Goal: Transaction & Acquisition: Purchase product/service

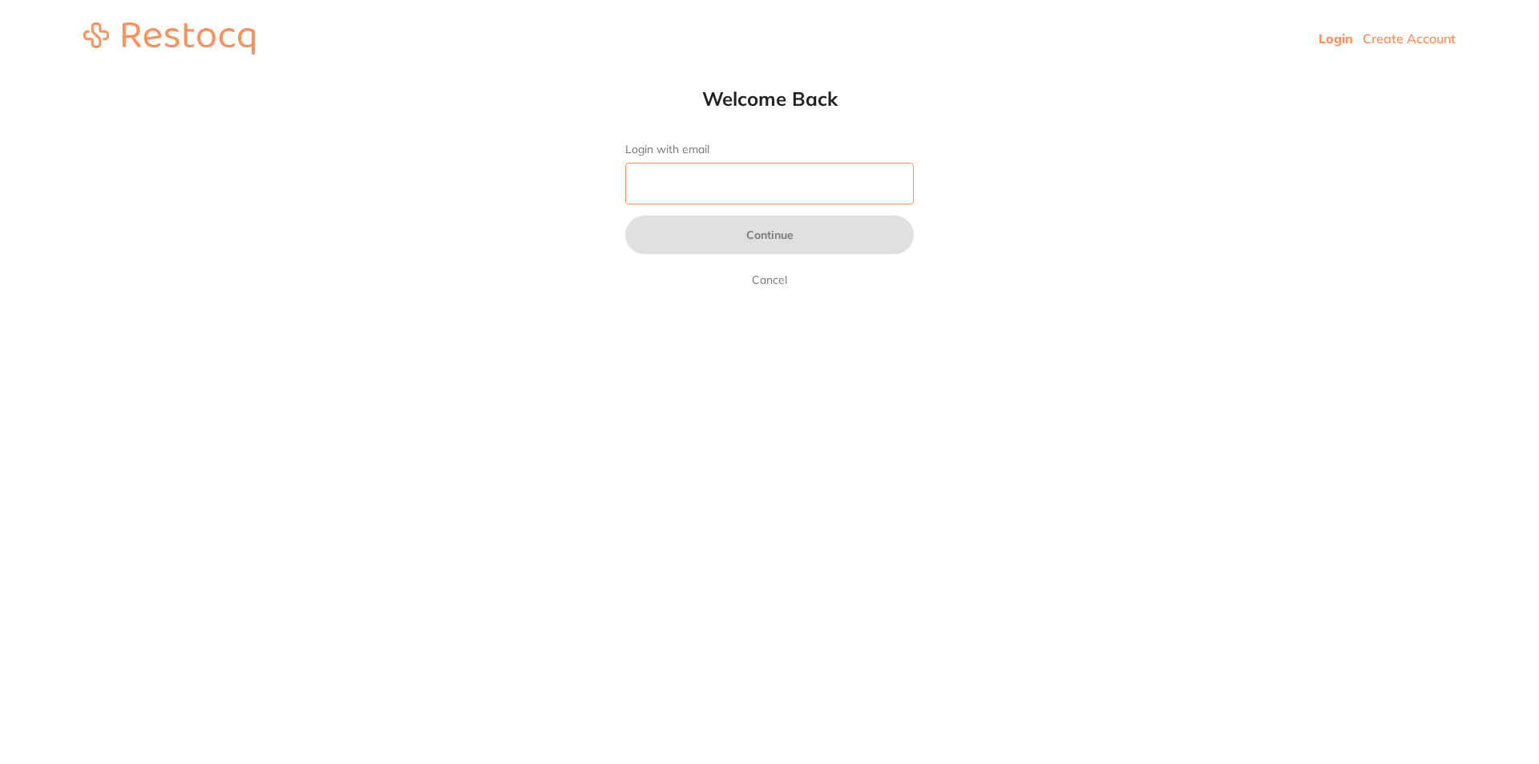
click at [674, 200] on input "Login with email" at bounding box center [769, 184] width 289 height 42
type input "[EMAIL_ADDRESS][DOMAIN_NAME]"
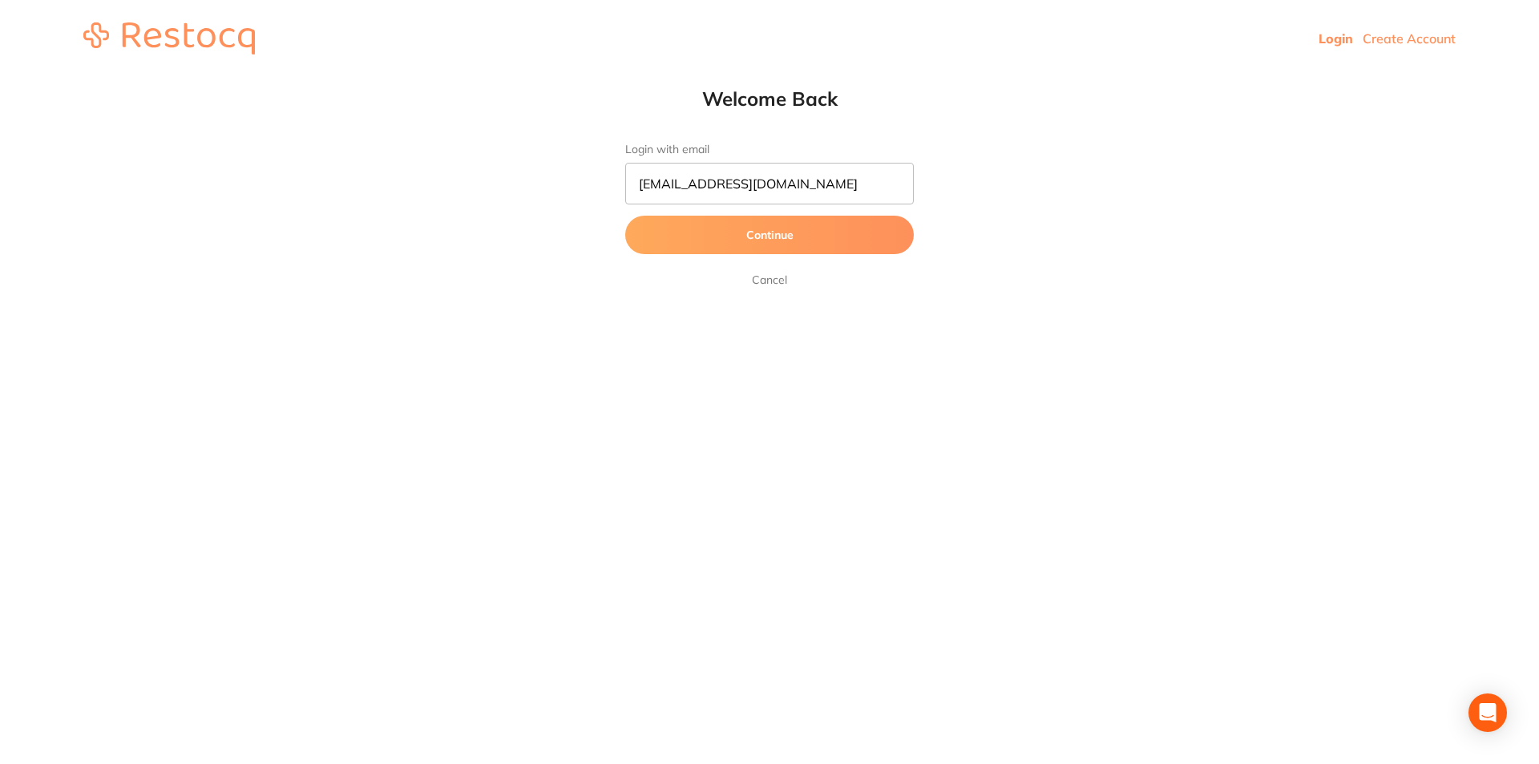
click at [768, 236] on button "Continue" at bounding box center [769, 235] width 289 height 38
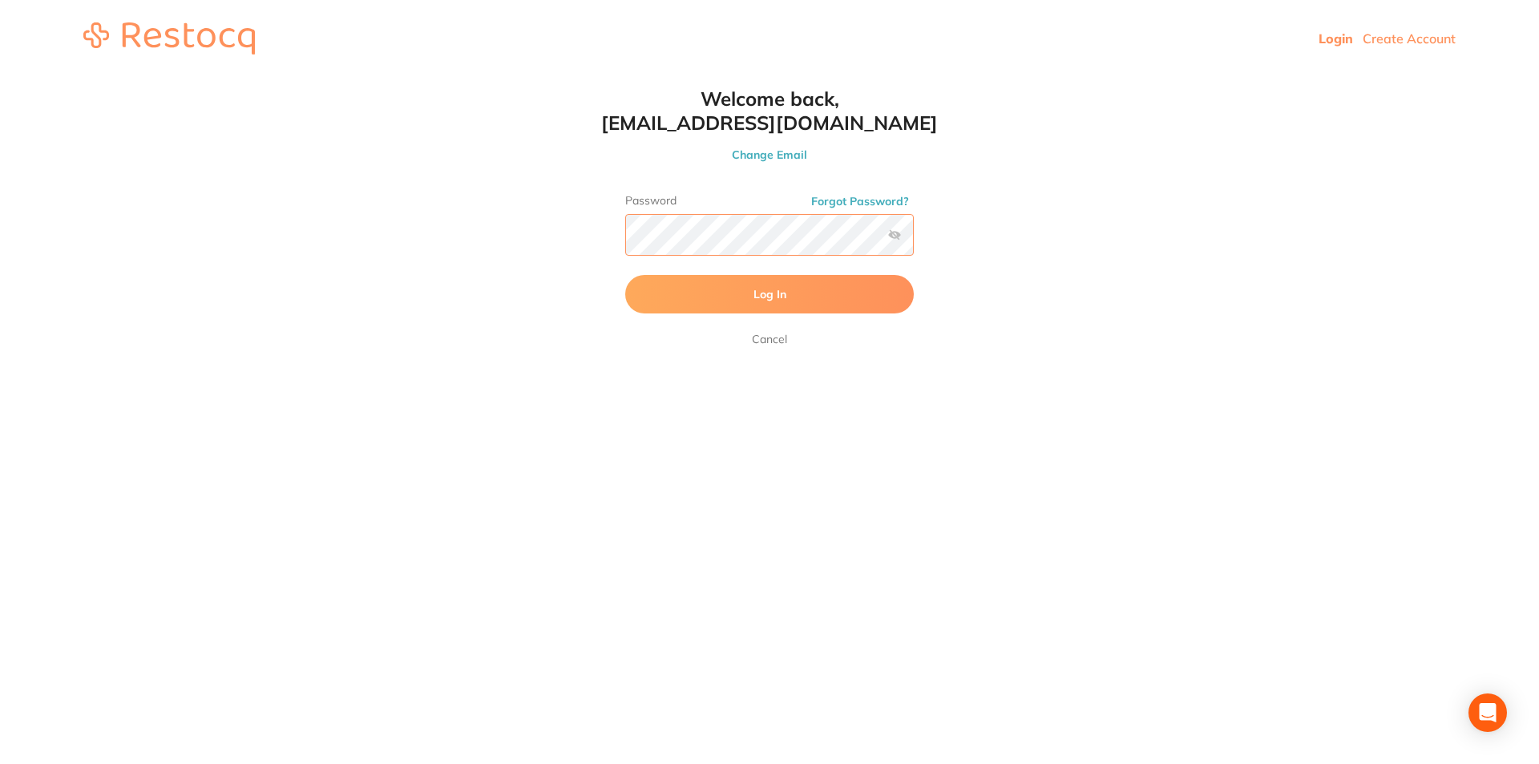
click at [625, 275] on button "Log In" at bounding box center [769, 294] width 289 height 38
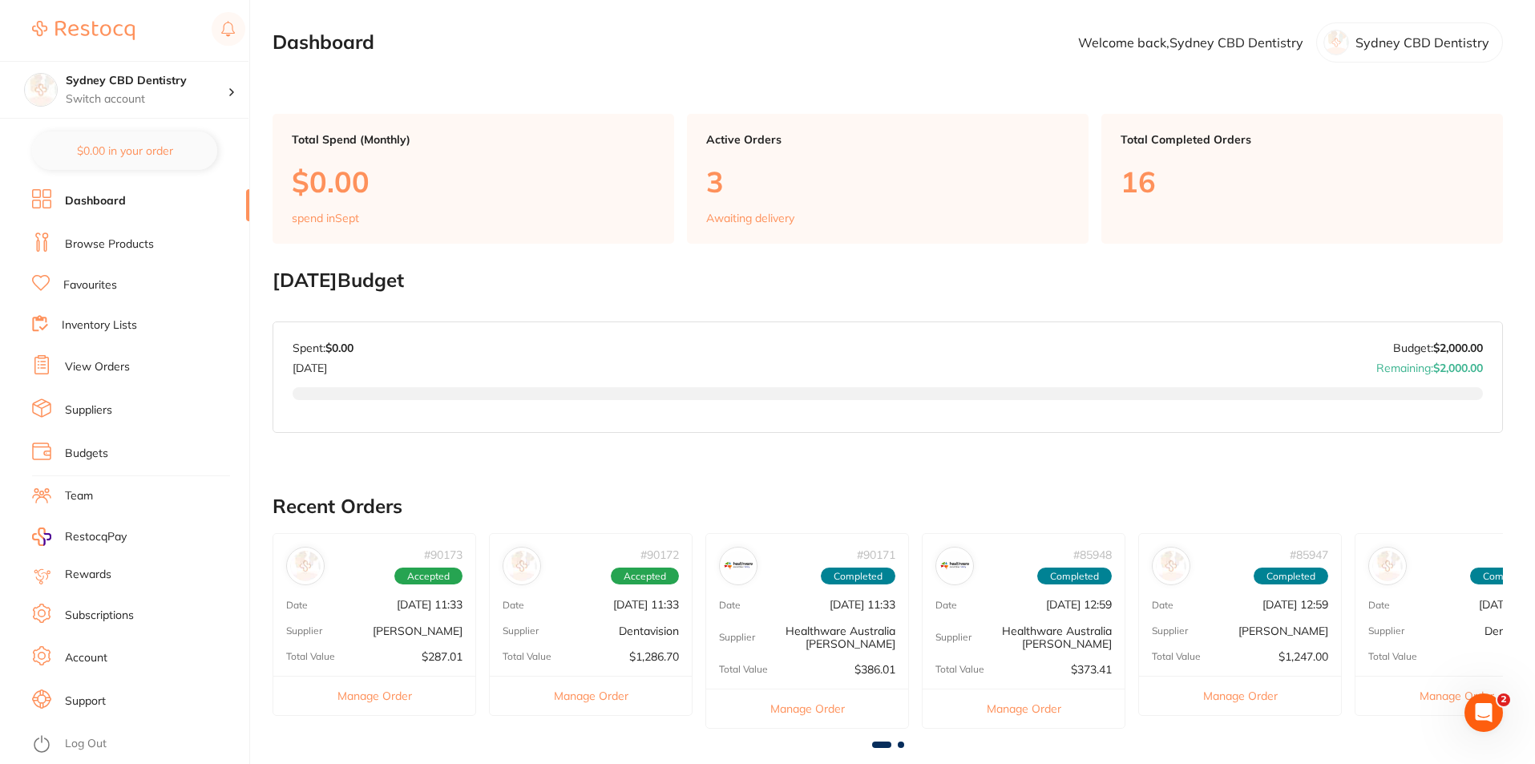
click at [105, 248] on link "Browse Products" at bounding box center [109, 244] width 89 height 16
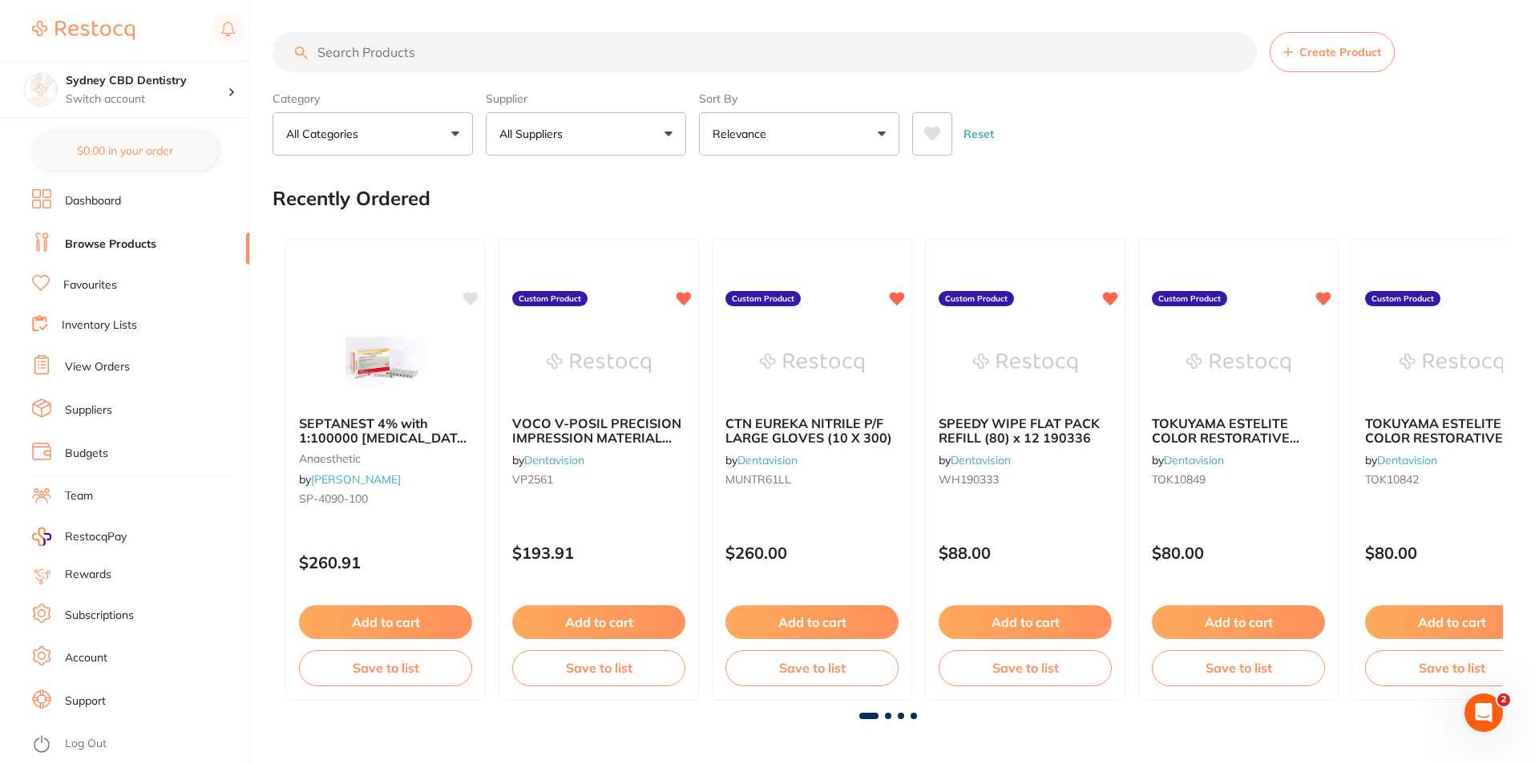
click at [215, 357] on li "View Orders" at bounding box center [140, 367] width 217 height 24
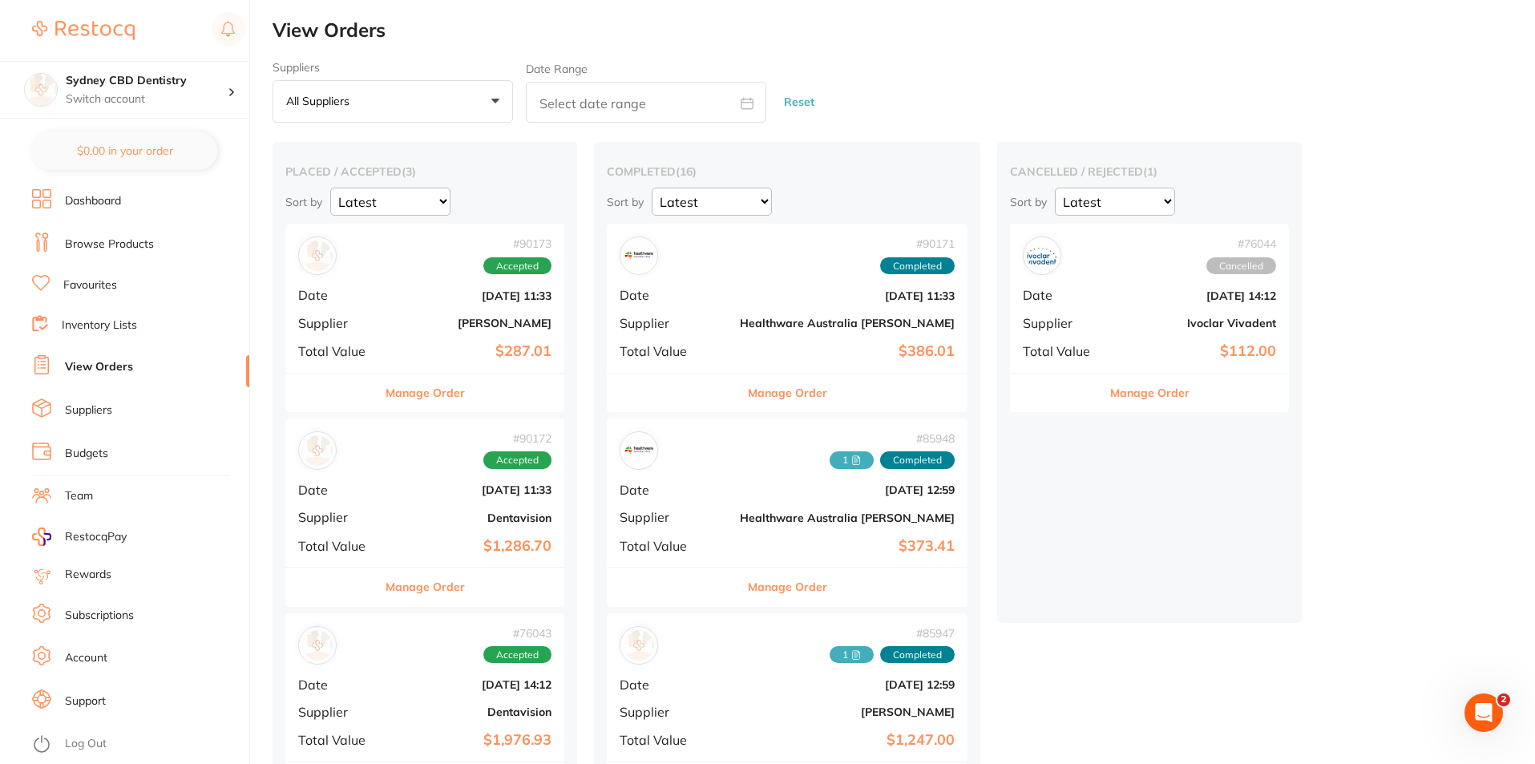
click at [197, 268] on ul "Dashboard Browse Products Favourites Inventory Lists View Orders Suppliers Budg…" at bounding box center [140, 476] width 217 height 575
click at [112, 241] on link "Browse Products" at bounding box center [109, 244] width 89 height 16
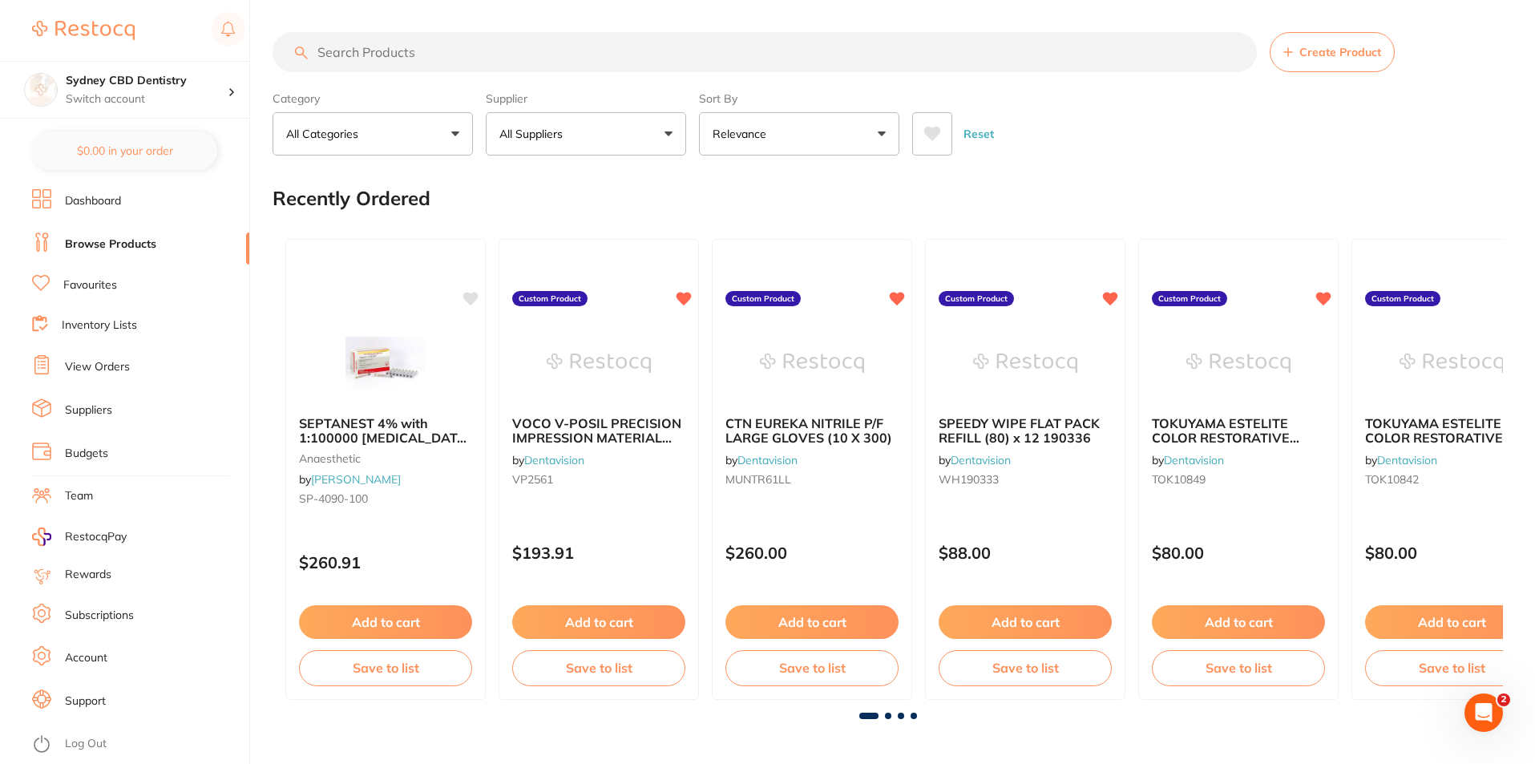
click at [421, 49] on input "search" at bounding box center [765, 52] width 984 height 40
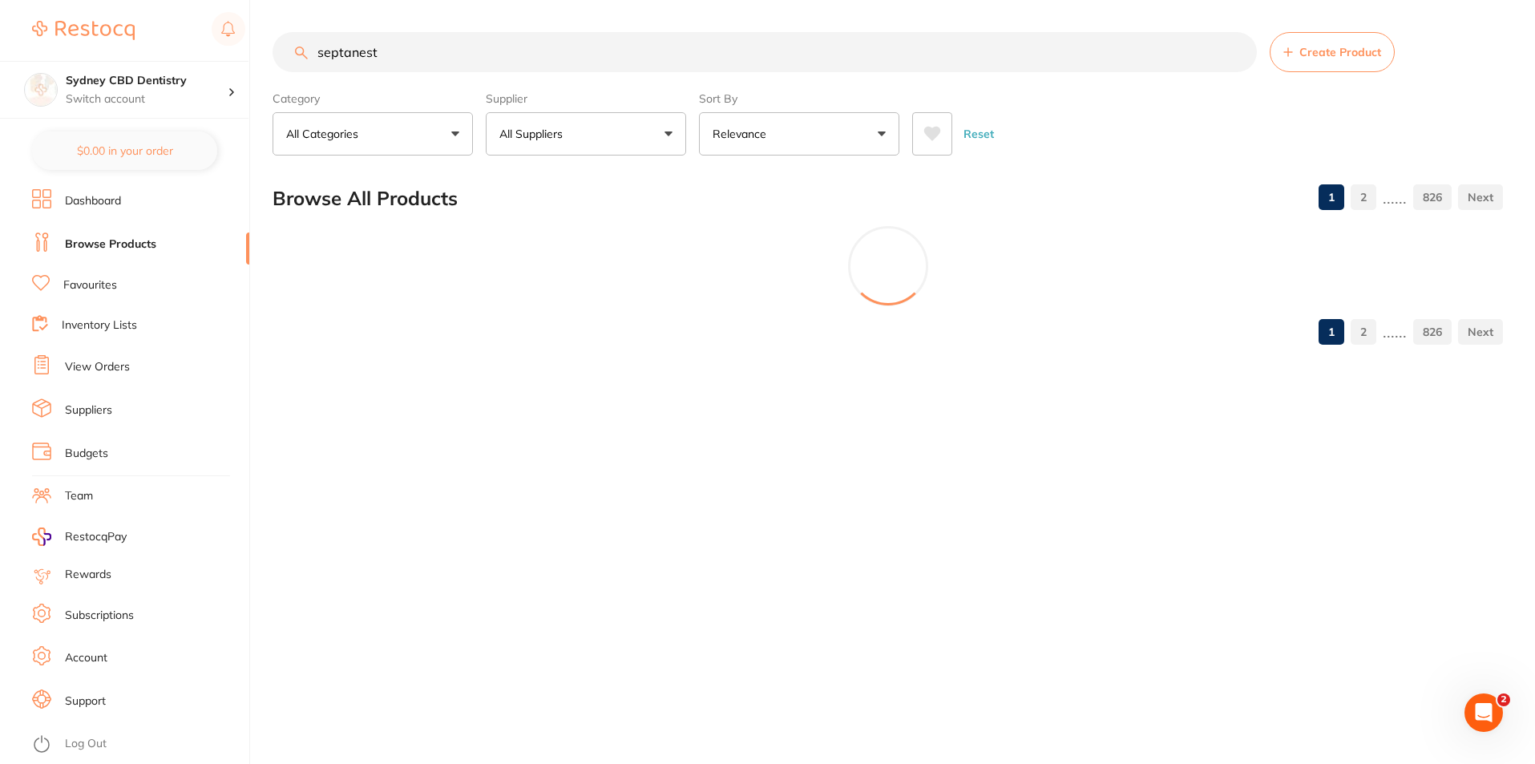
type input "septanest"
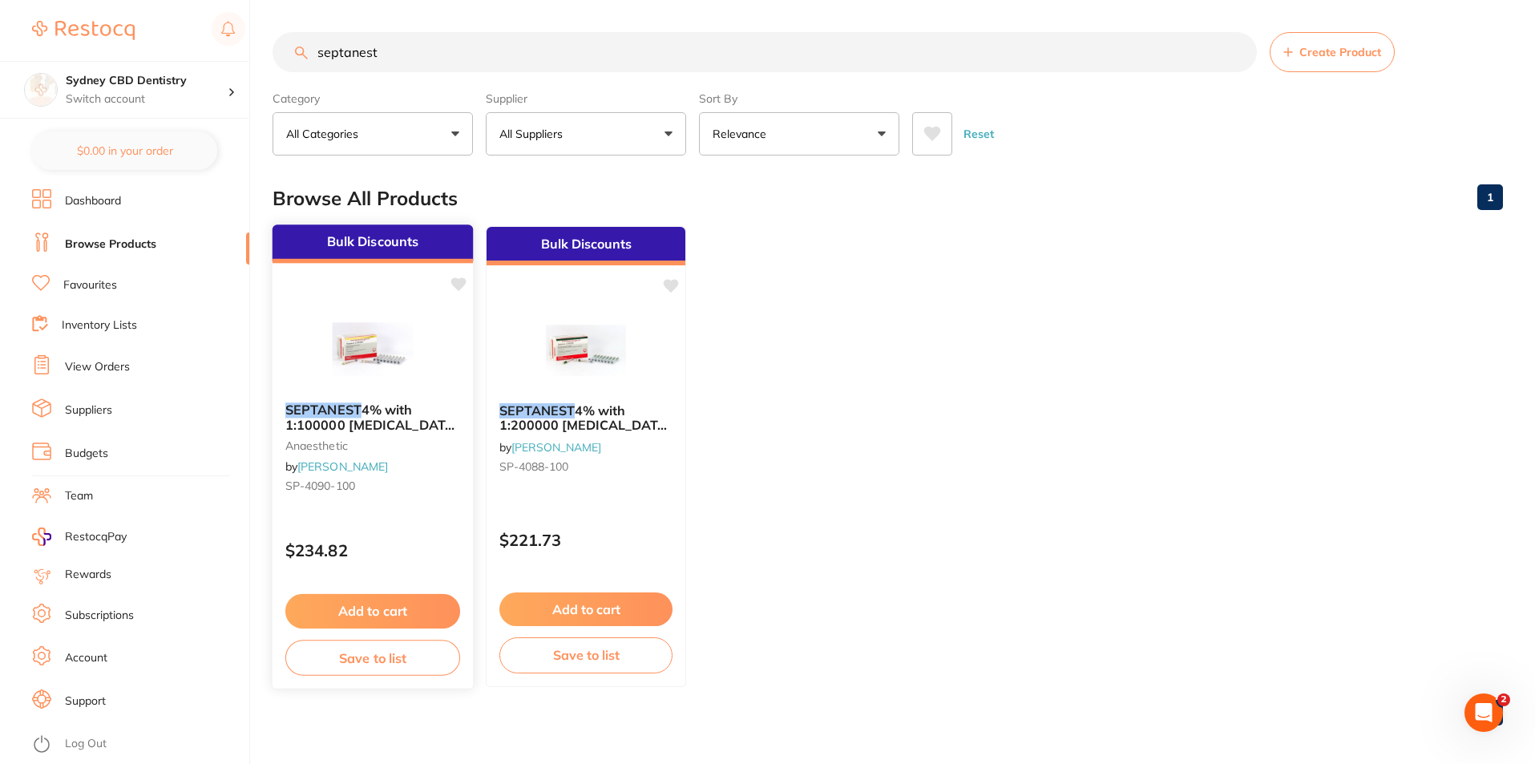
click at [351, 611] on button "Add to cart" at bounding box center [372, 611] width 175 height 34
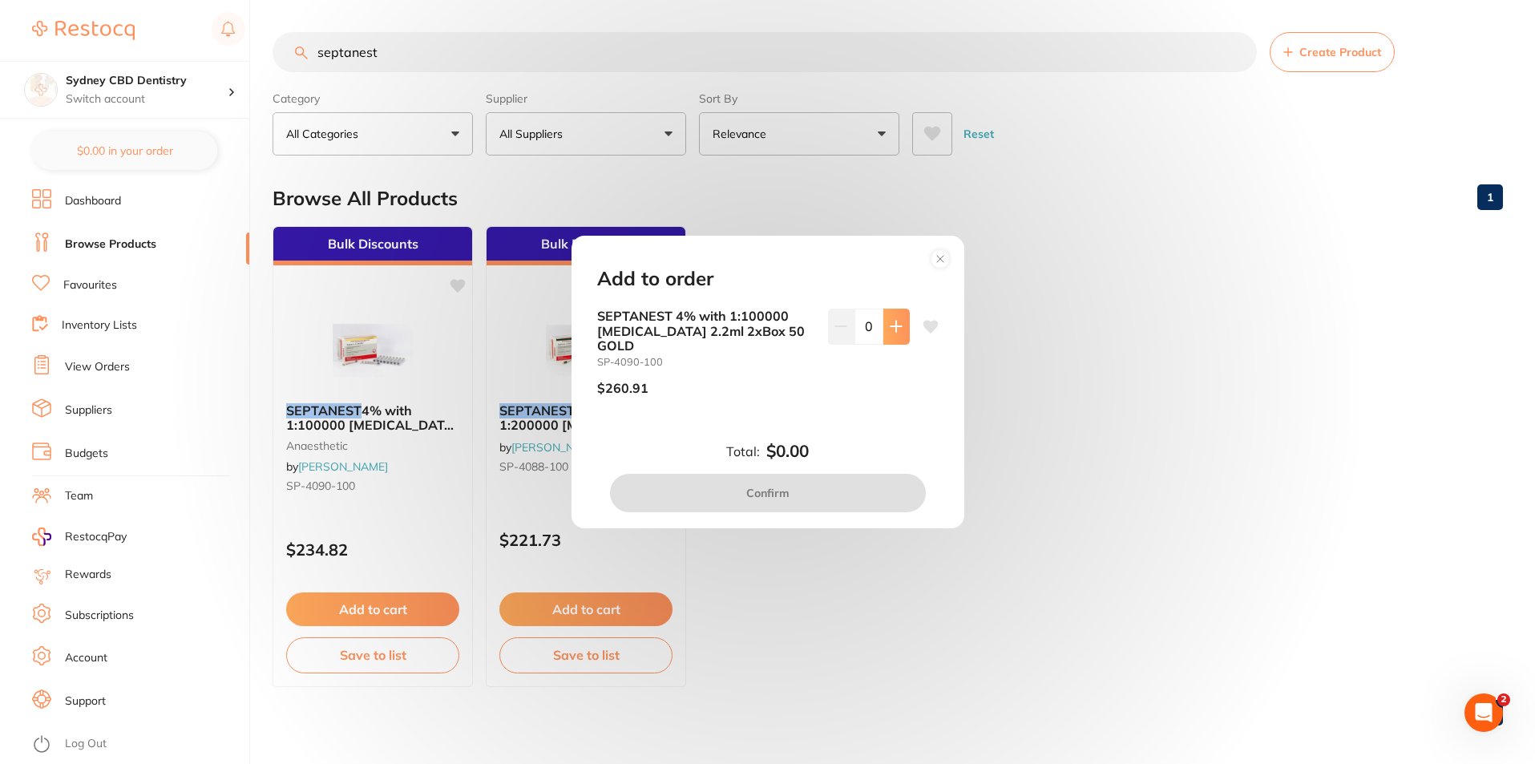
click at [898, 327] on icon at bounding box center [896, 326] width 13 height 13
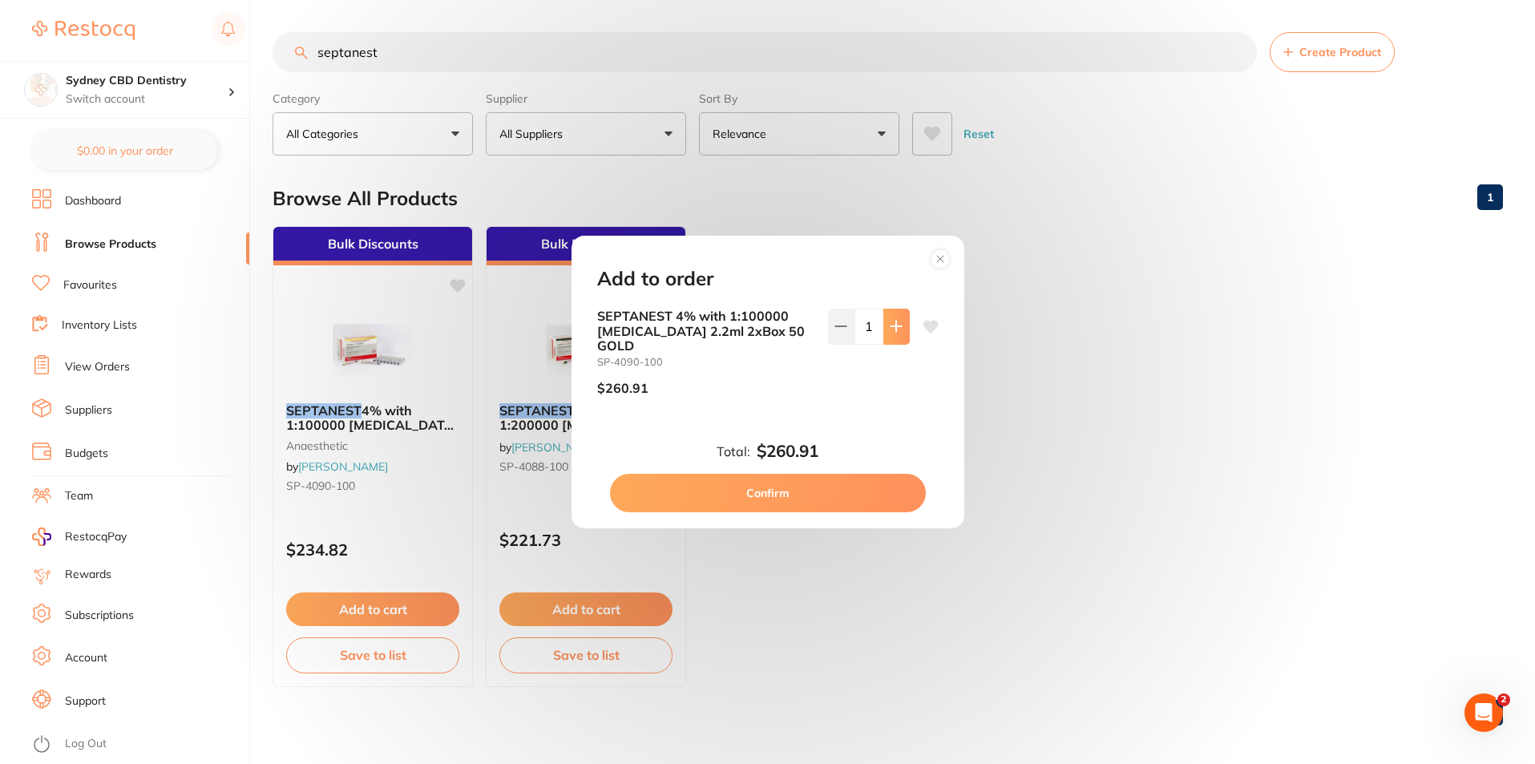
click at [893, 333] on icon at bounding box center [896, 326] width 13 height 13
type input "2"
click at [762, 490] on button "Confirm" at bounding box center [768, 493] width 316 height 38
checkbox input "false"
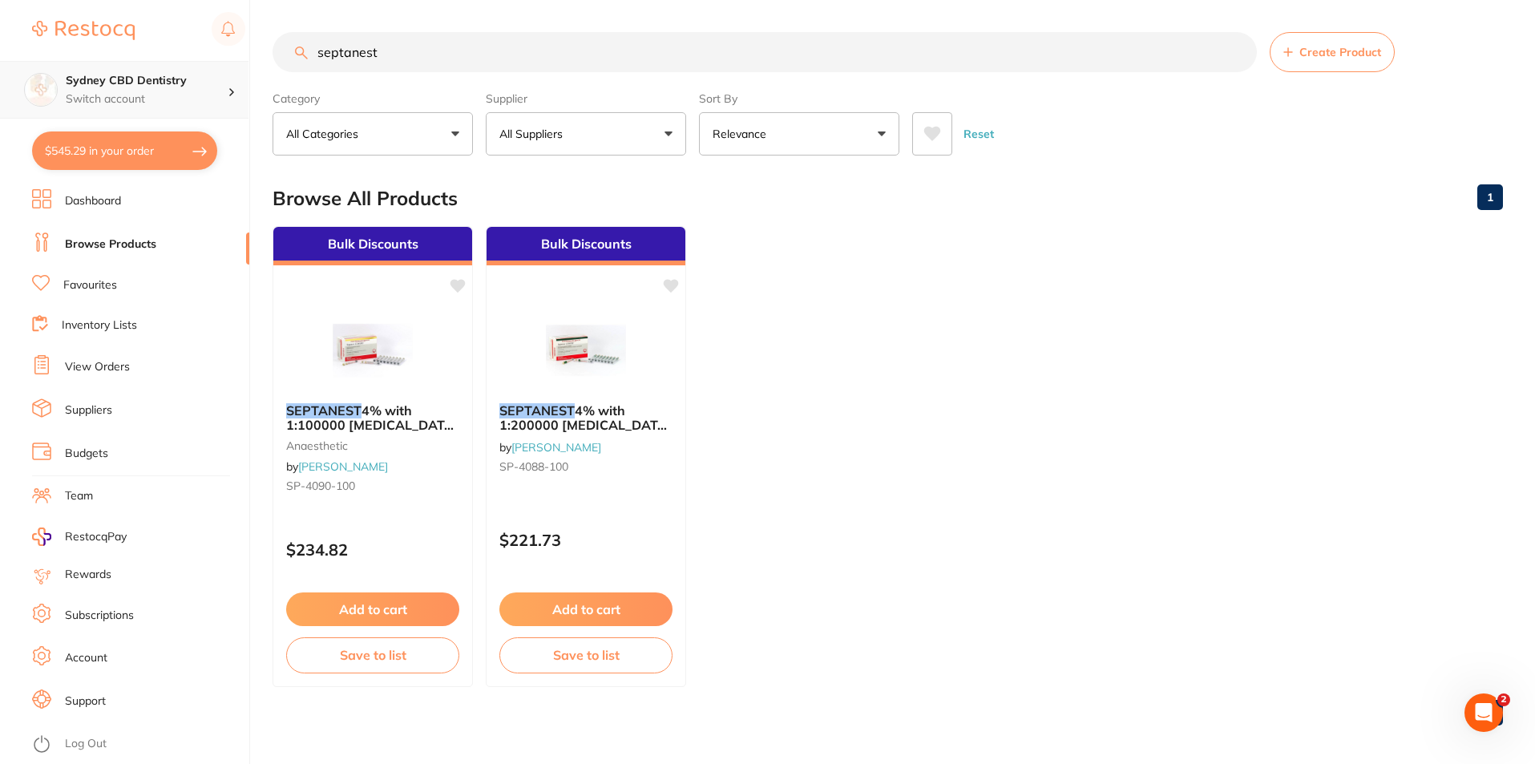
drag, startPoint x: 416, startPoint y: 51, endPoint x: 138, endPoint y: 98, distance: 282.0
click at [147, 98] on div "$545.29 Sydney CBD Dentistry Switch account Sydney CBD Dentistry $545.29 in you…" at bounding box center [767, 382] width 1535 height 764
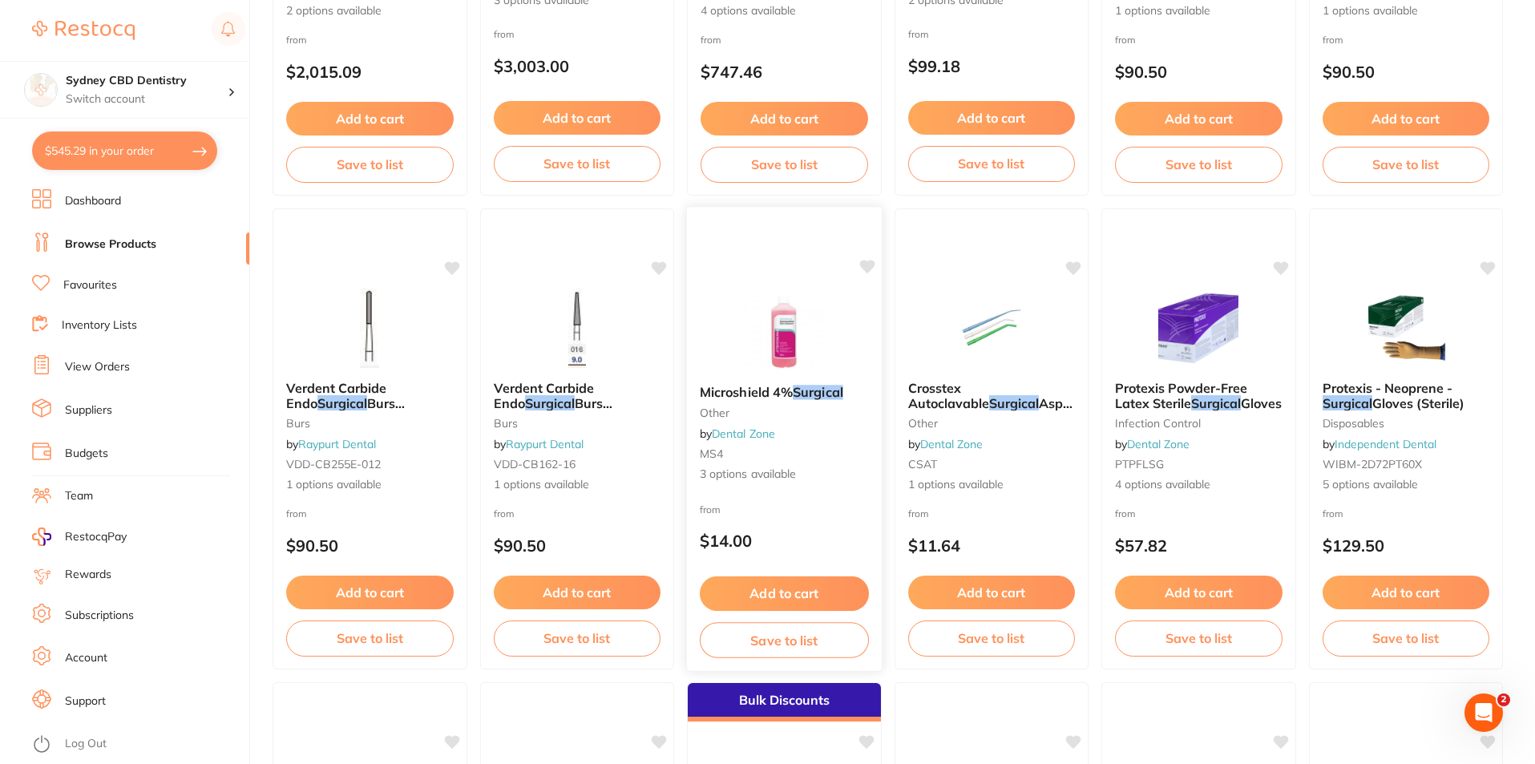
scroll to position [2966, 0]
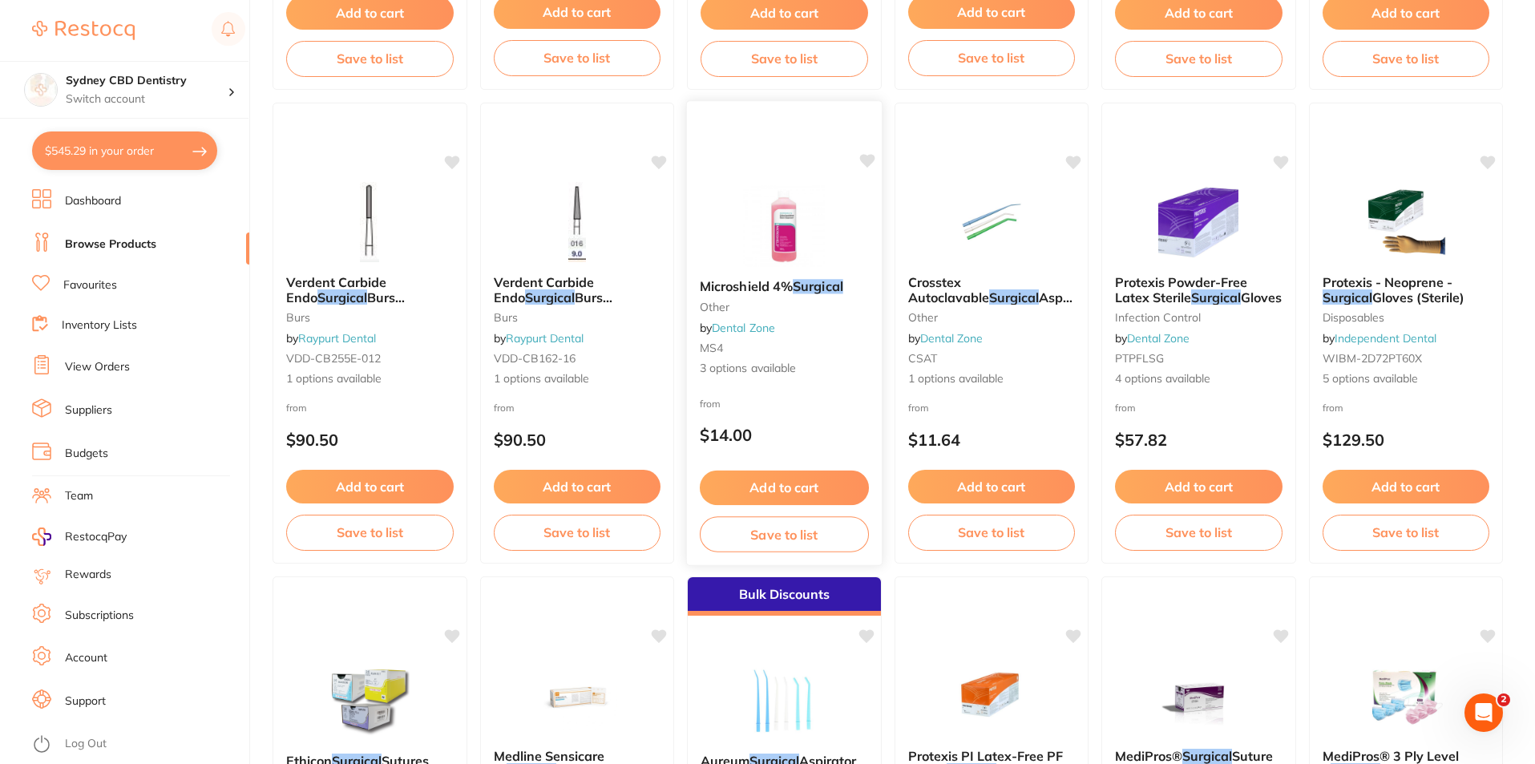
type input "surgical"
click at [802, 496] on button "Add to cart" at bounding box center [784, 487] width 169 height 34
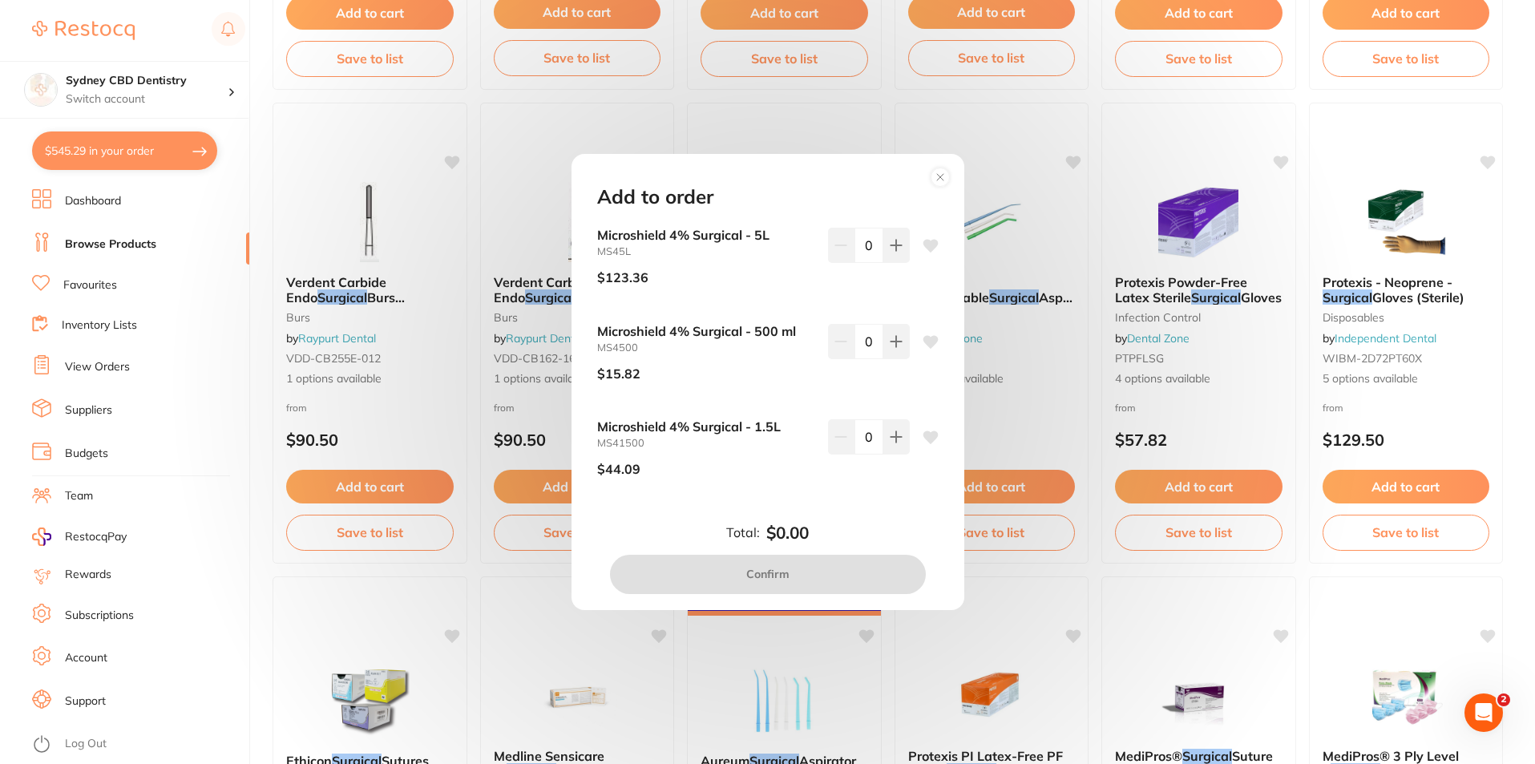
scroll to position [0, 0]
click at [890, 347] on icon at bounding box center [896, 341] width 13 height 13
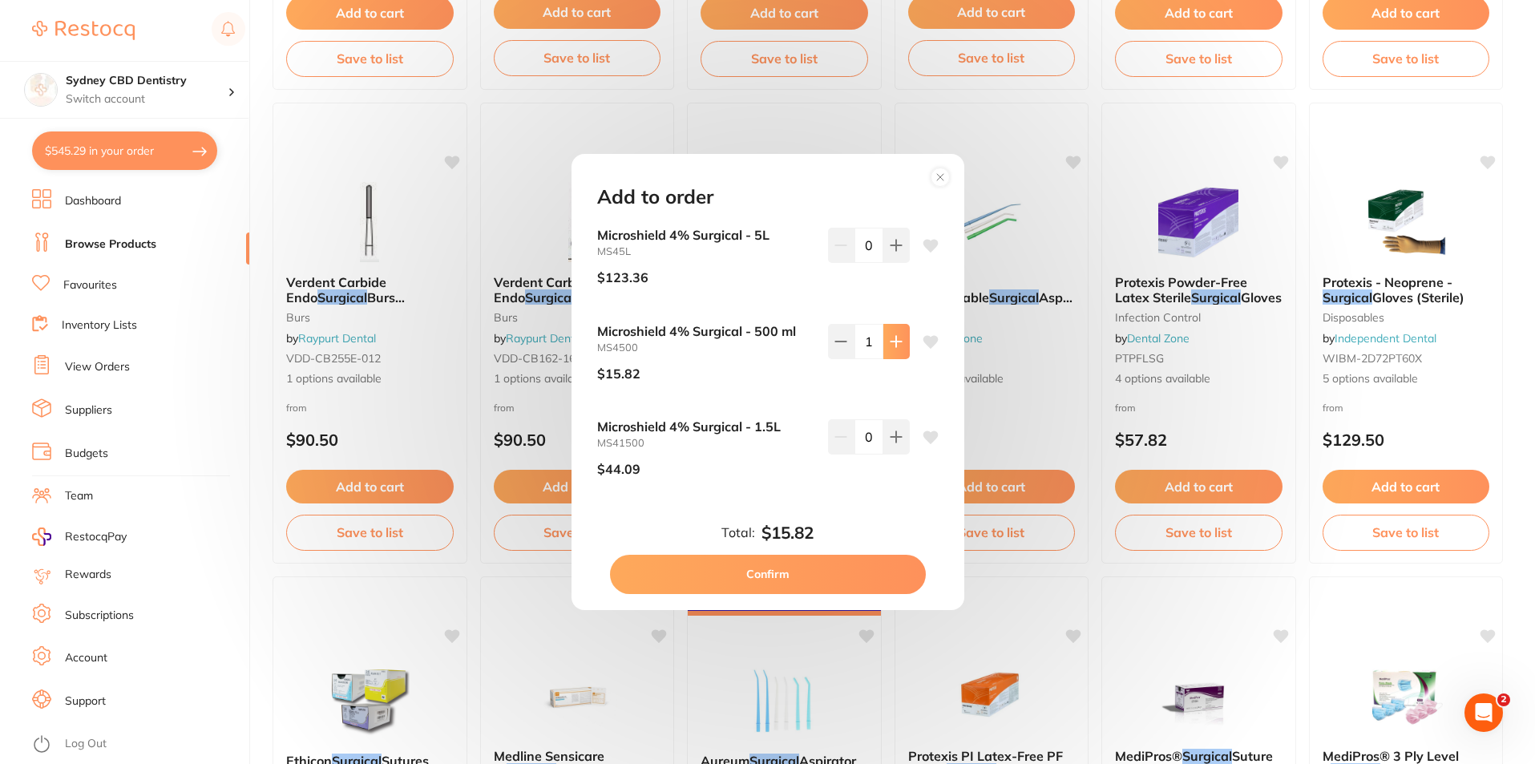
click at [898, 335] on icon at bounding box center [896, 341] width 13 height 13
type input "2"
click at [776, 577] on button "Confirm" at bounding box center [768, 574] width 316 height 38
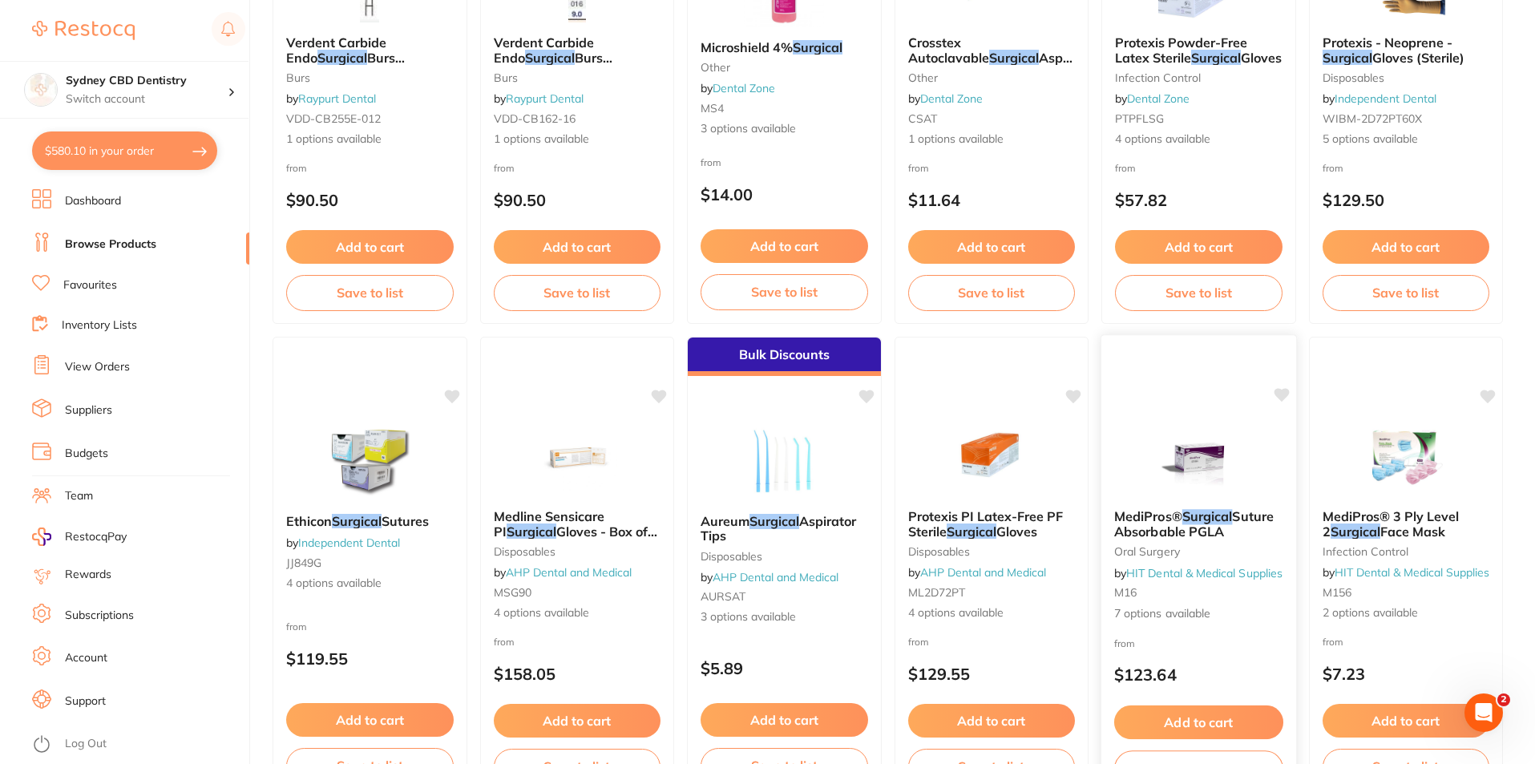
scroll to position [3206, 0]
click at [1404, 448] on img at bounding box center [1406, 455] width 104 height 80
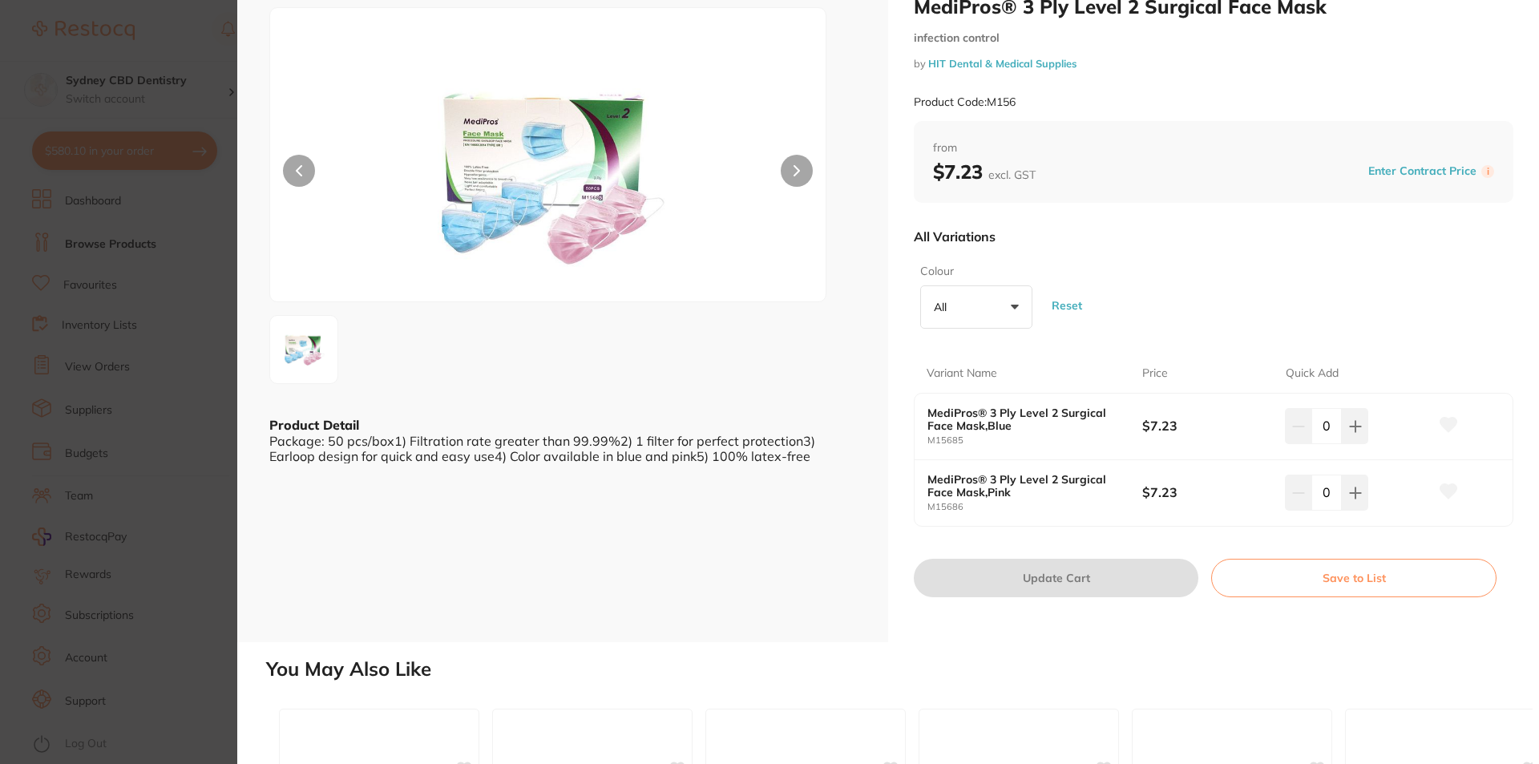
scroll to position [80, 0]
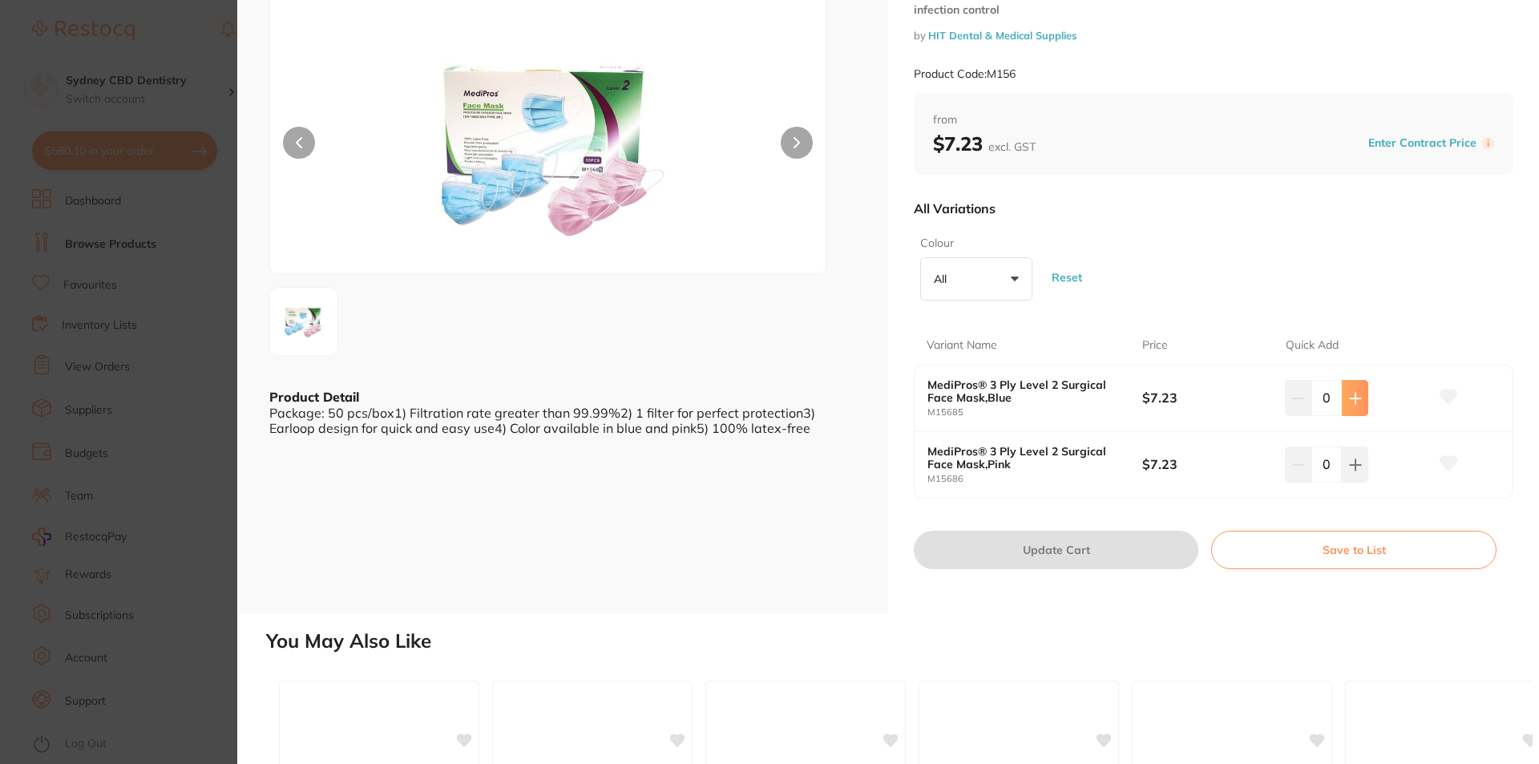
click at [1363, 391] on button at bounding box center [1355, 397] width 26 height 35
type input "1"
click at [1351, 464] on icon at bounding box center [1355, 464] width 10 height 10
type input "1"
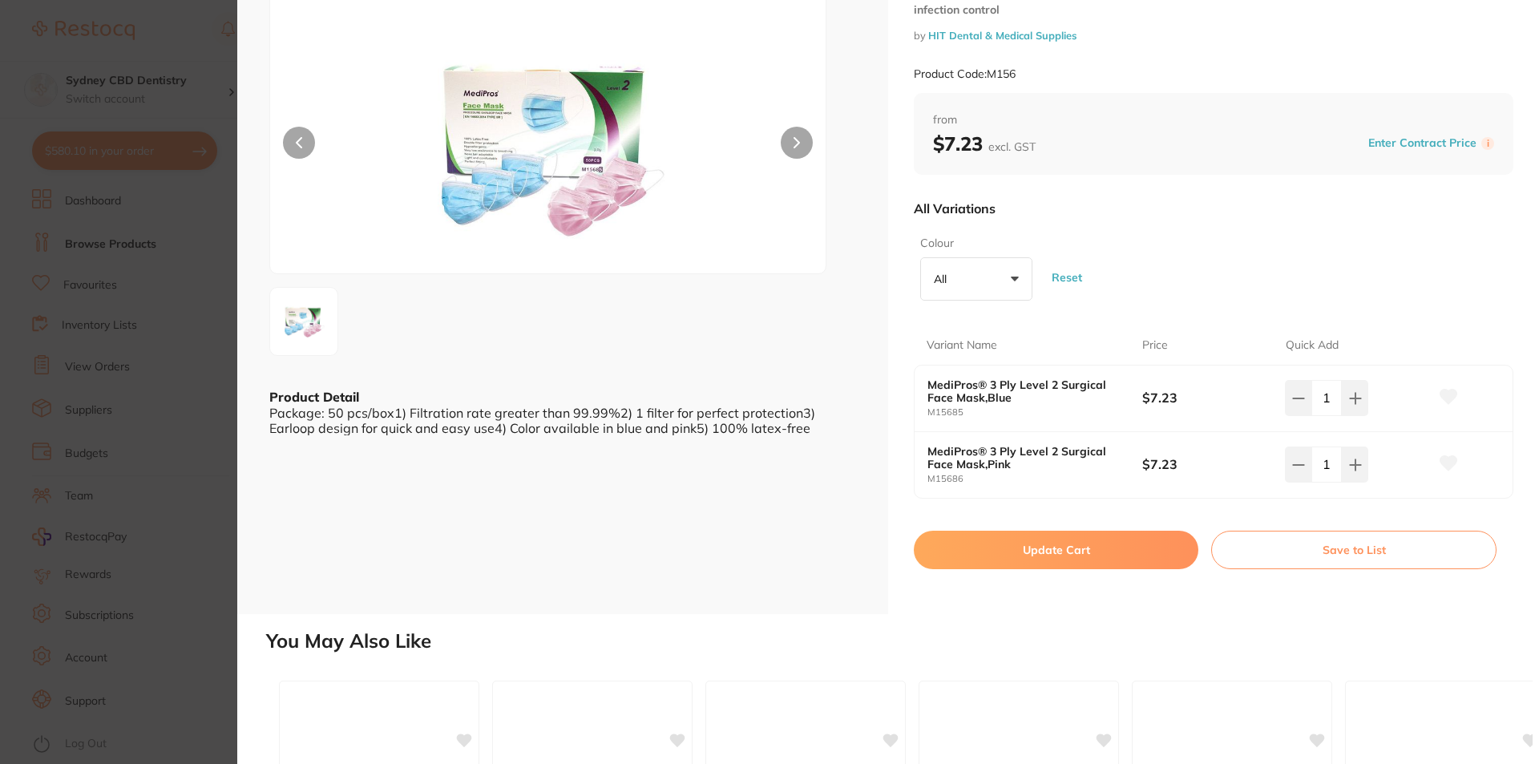
click at [991, 292] on button "All +0" at bounding box center [976, 278] width 112 height 43
click at [1047, 555] on button "Update Cart" at bounding box center [1056, 550] width 285 height 38
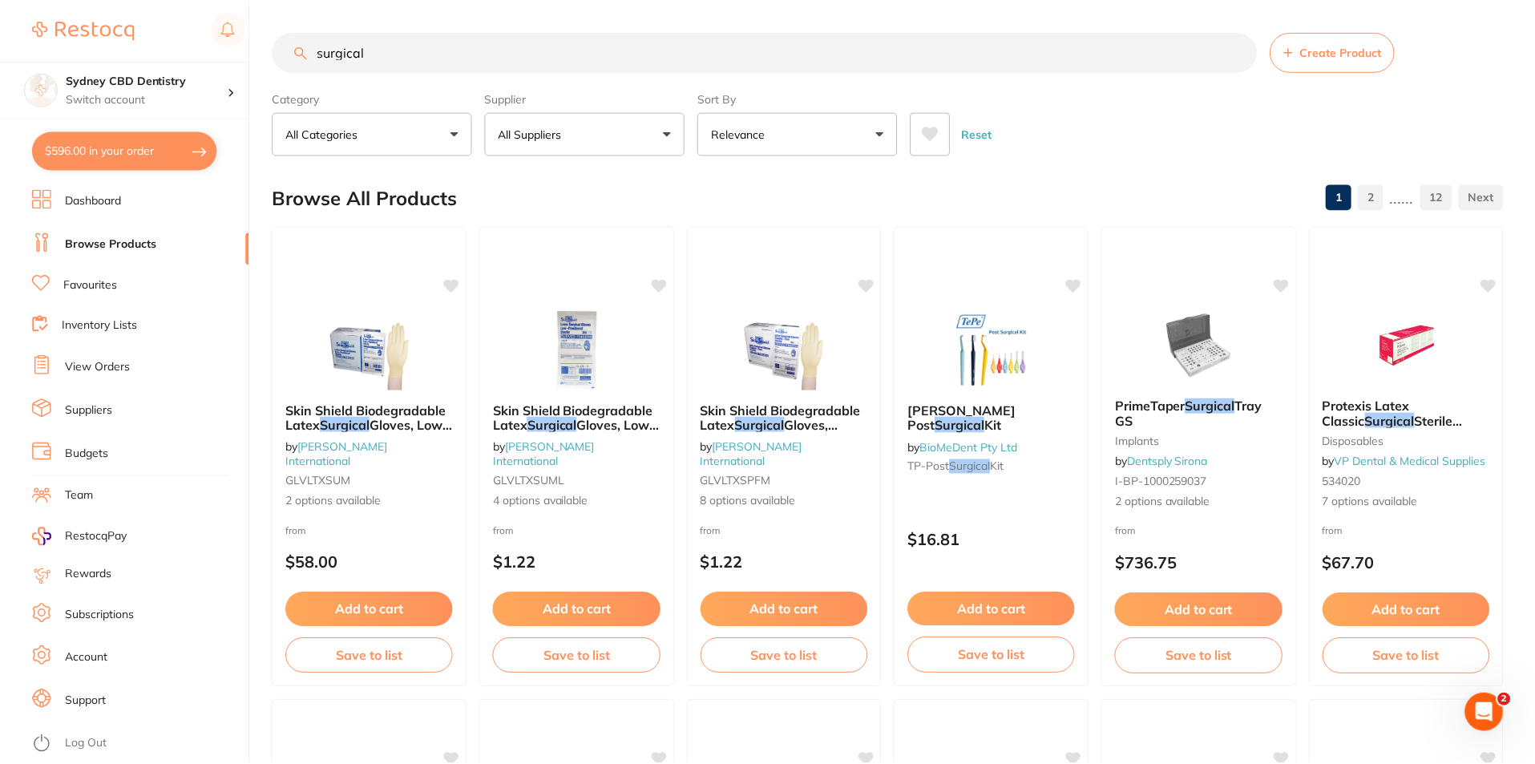
scroll to position [3206, 0]
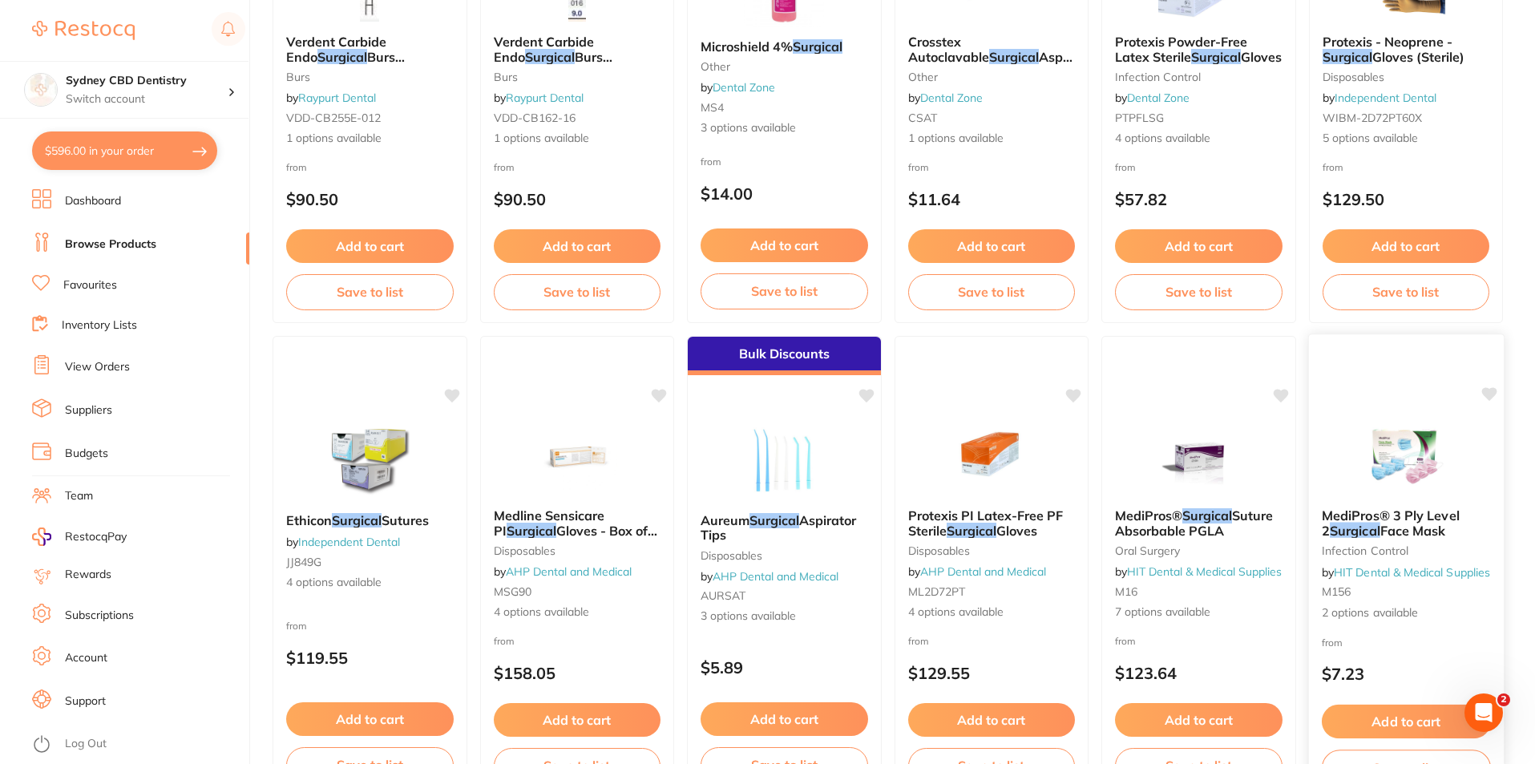
click at [1413, 480] on img at bounding box center [1405, 454] width 105 height 81
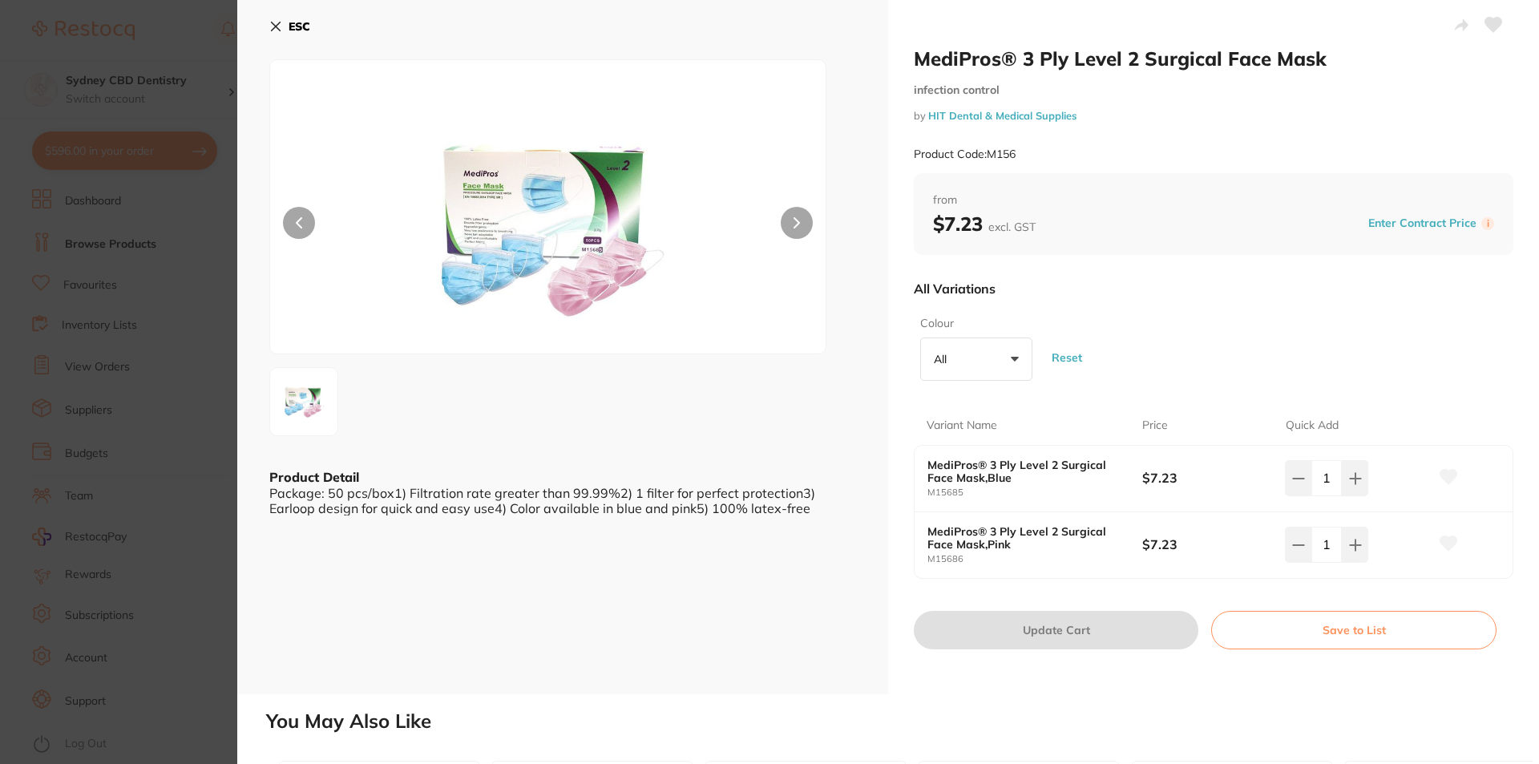
click at [279, 22] on icon at bounding box center [276, 26] width 9 height 9
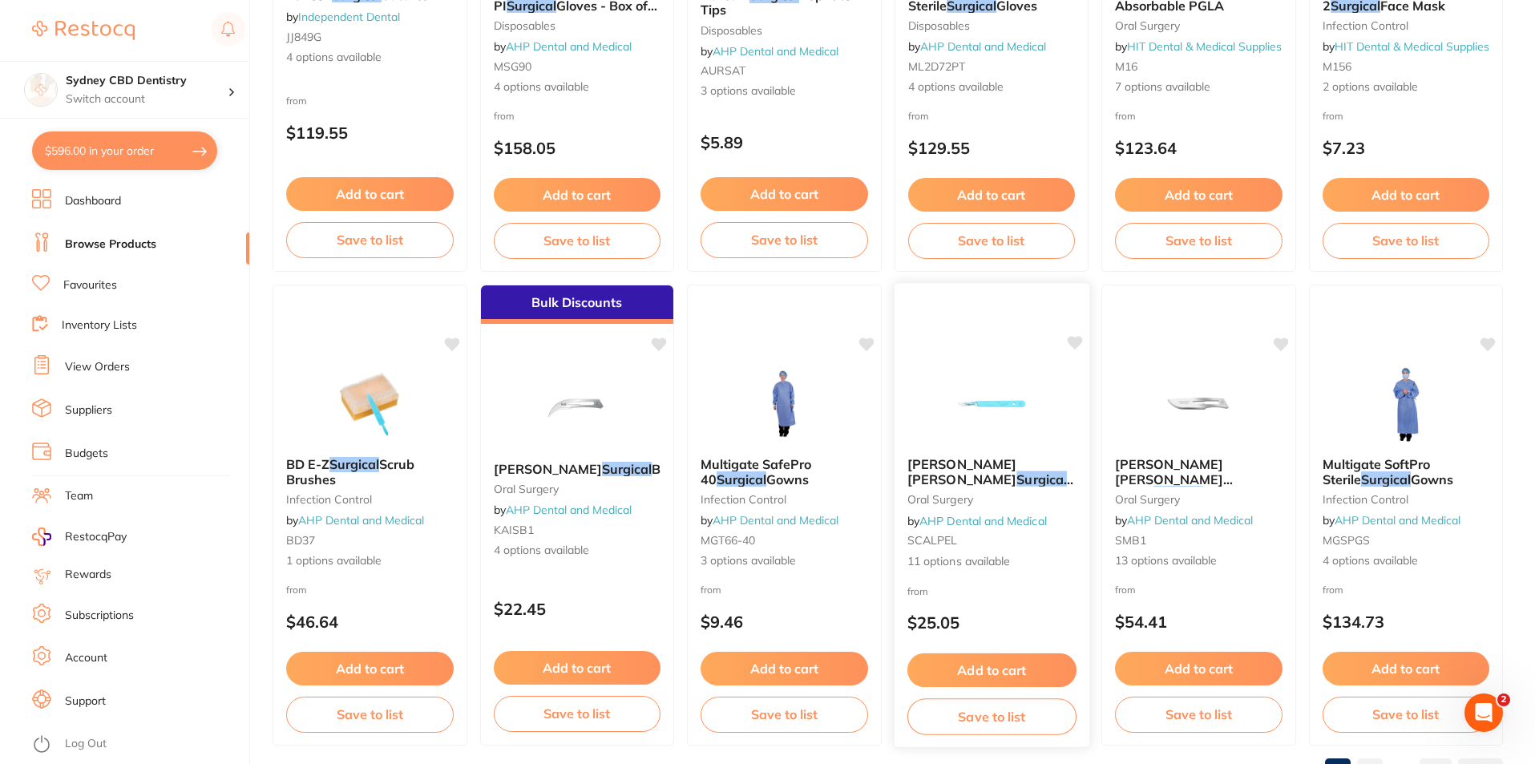
scroll to position [3796, 0]
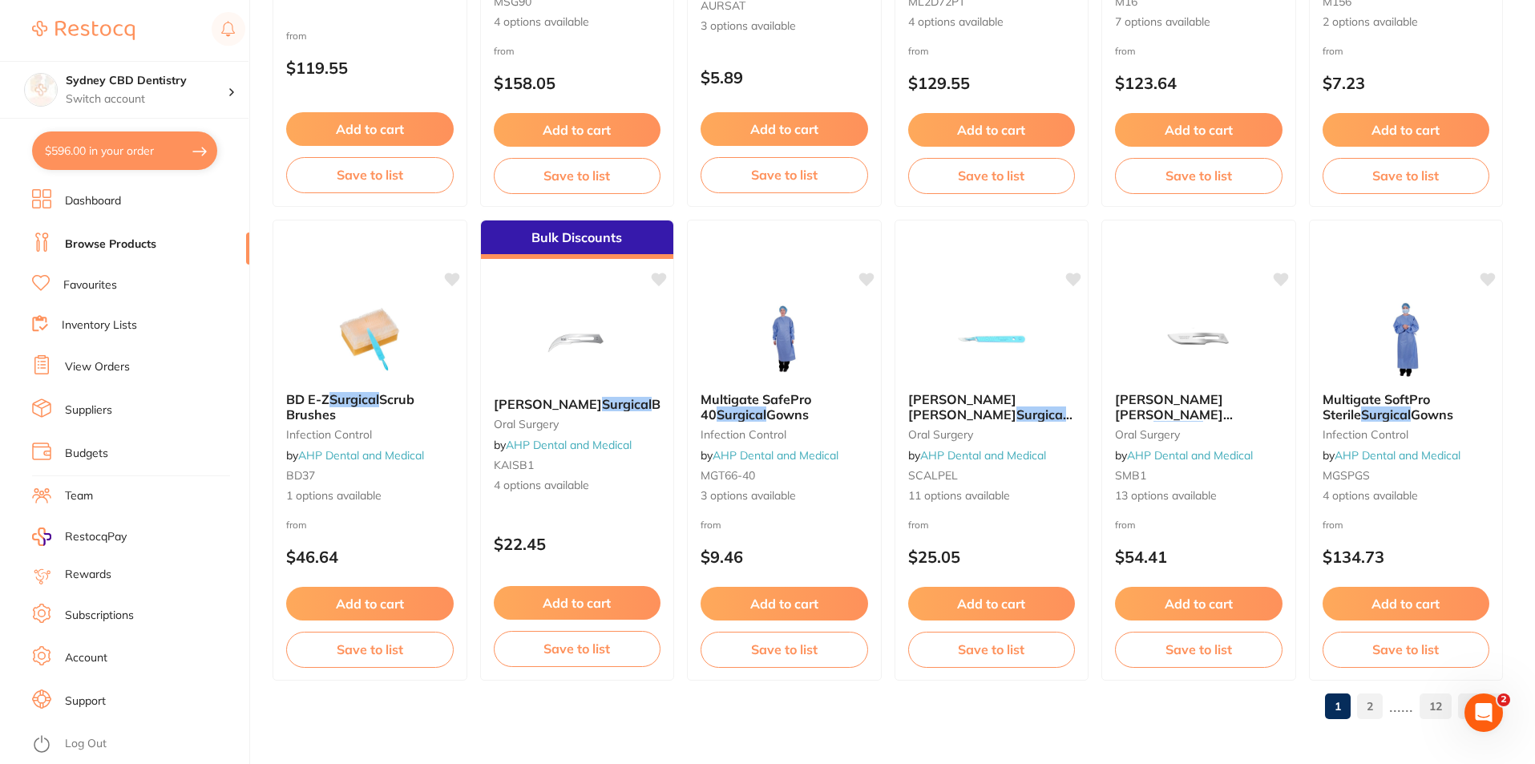
click at [1435, 714] on link "12" at bounding box center [1436, 706] width 32 height 32
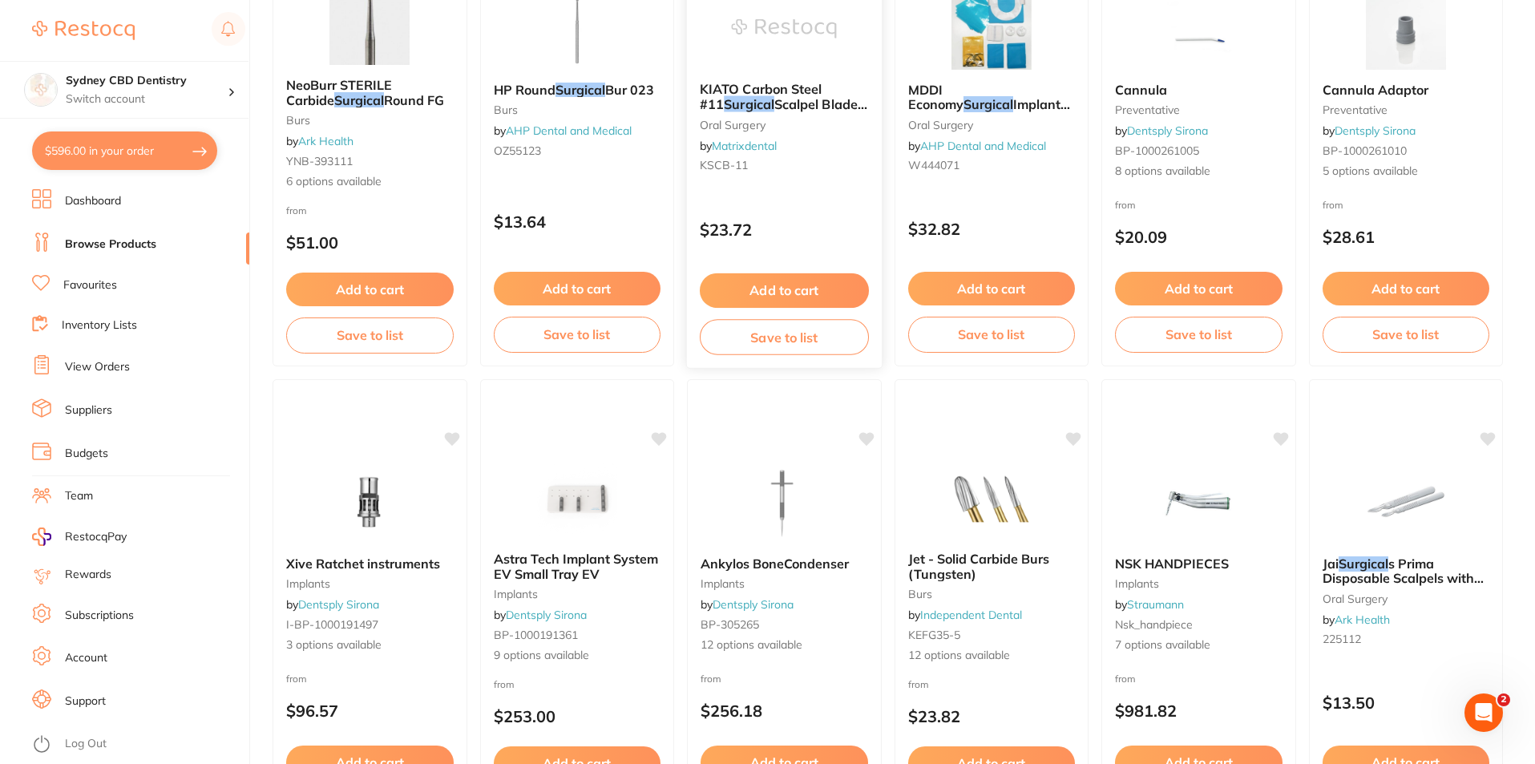
scroll to position [0, 0]
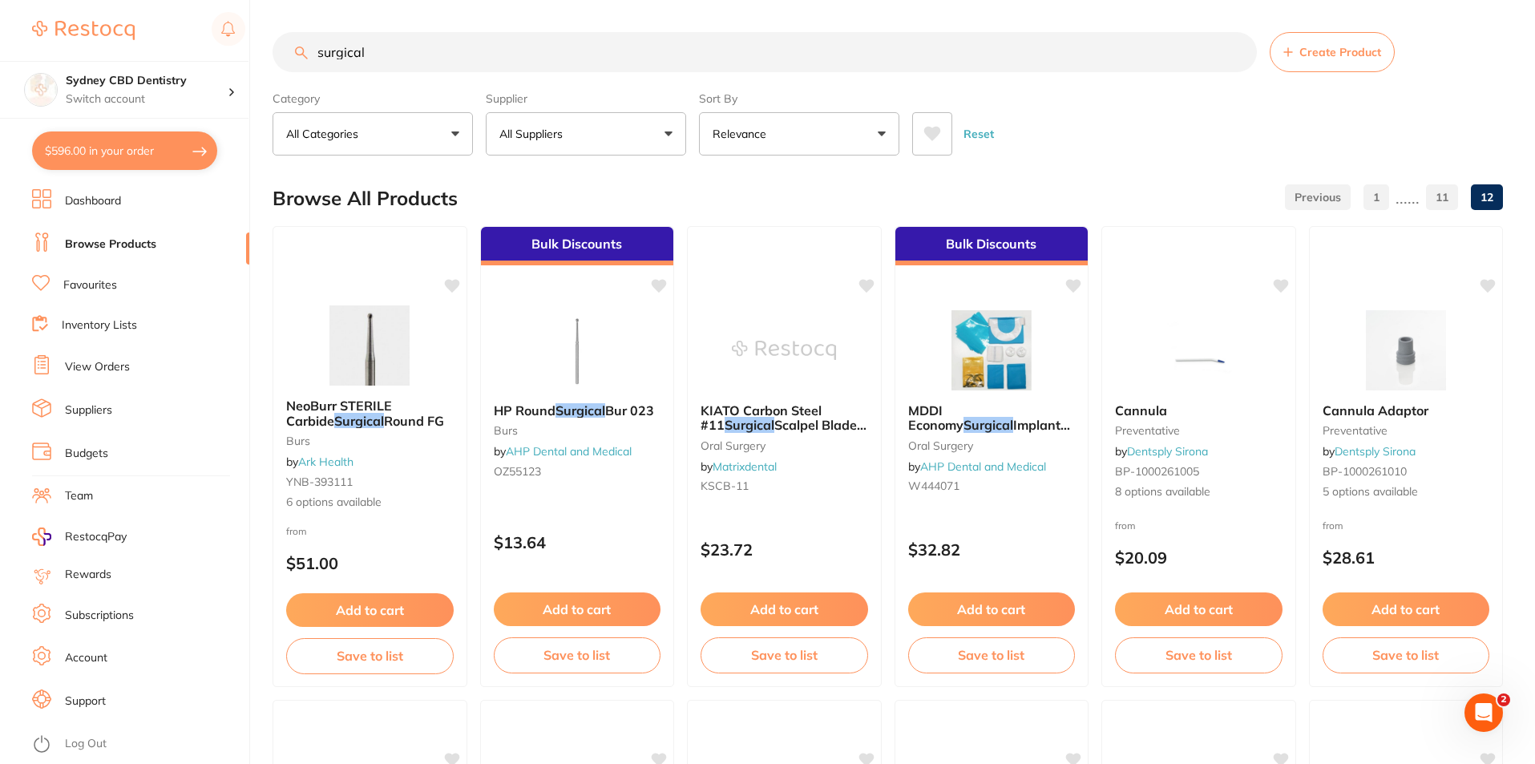
click at [571, 151] on button "All Suppliers" at bounding box center [586, 133] width 200 height 43
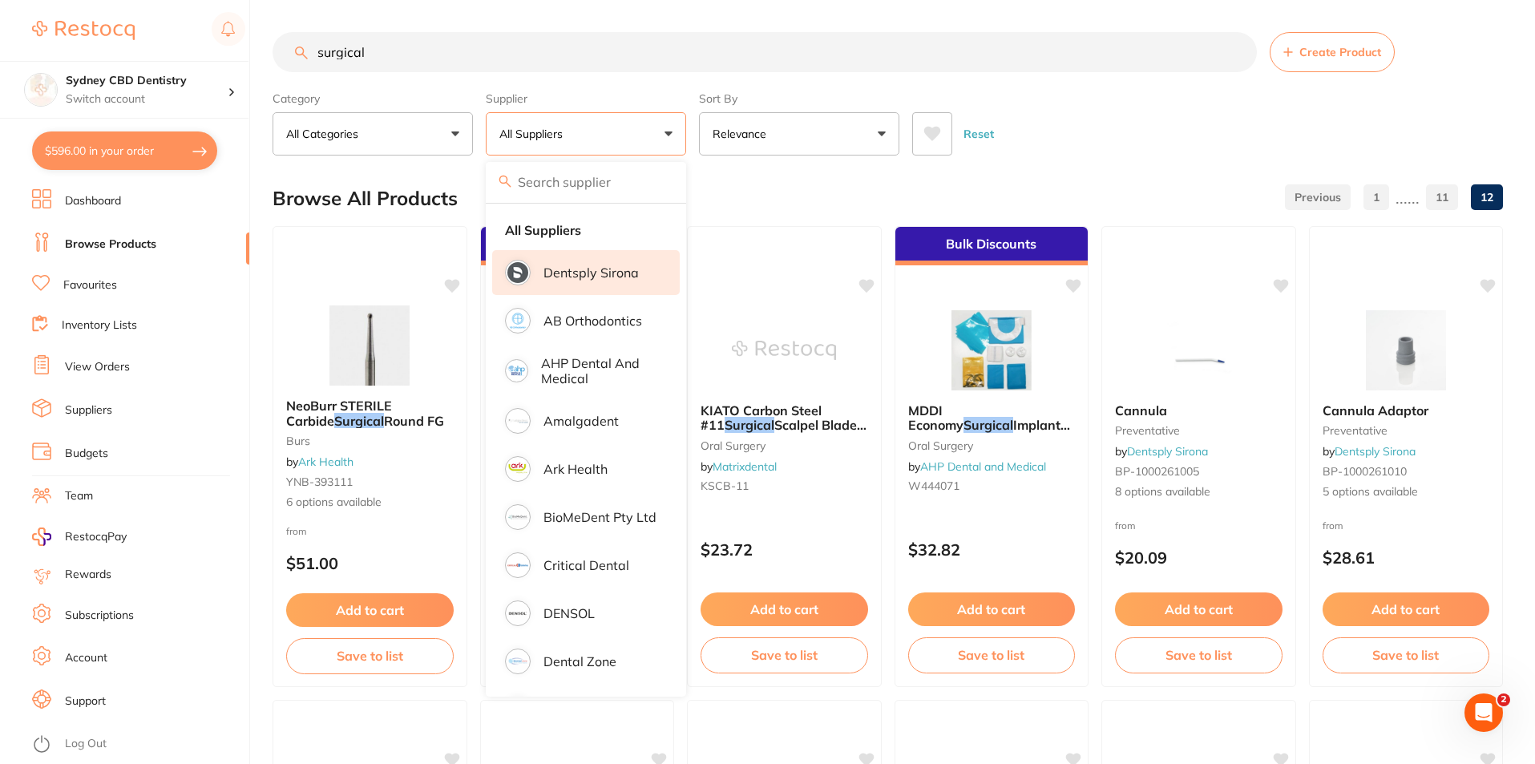
click at [615, 272] on p "Dentsply Sirona" at bounding box center [590, 272] width 95 height 14
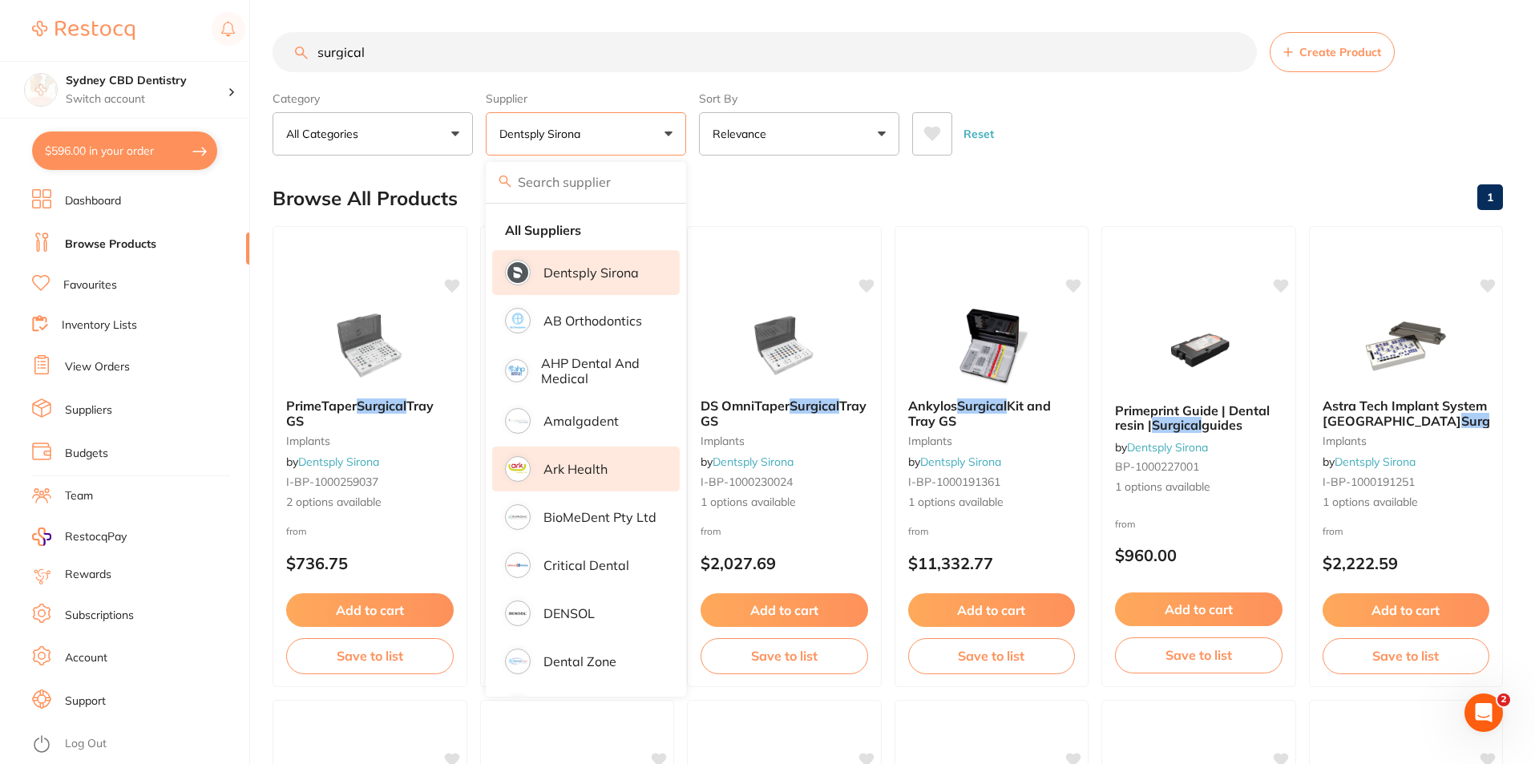
click at [598, 470] on p "Ark Health" at bounding box center [575, 469] width 64 height 14
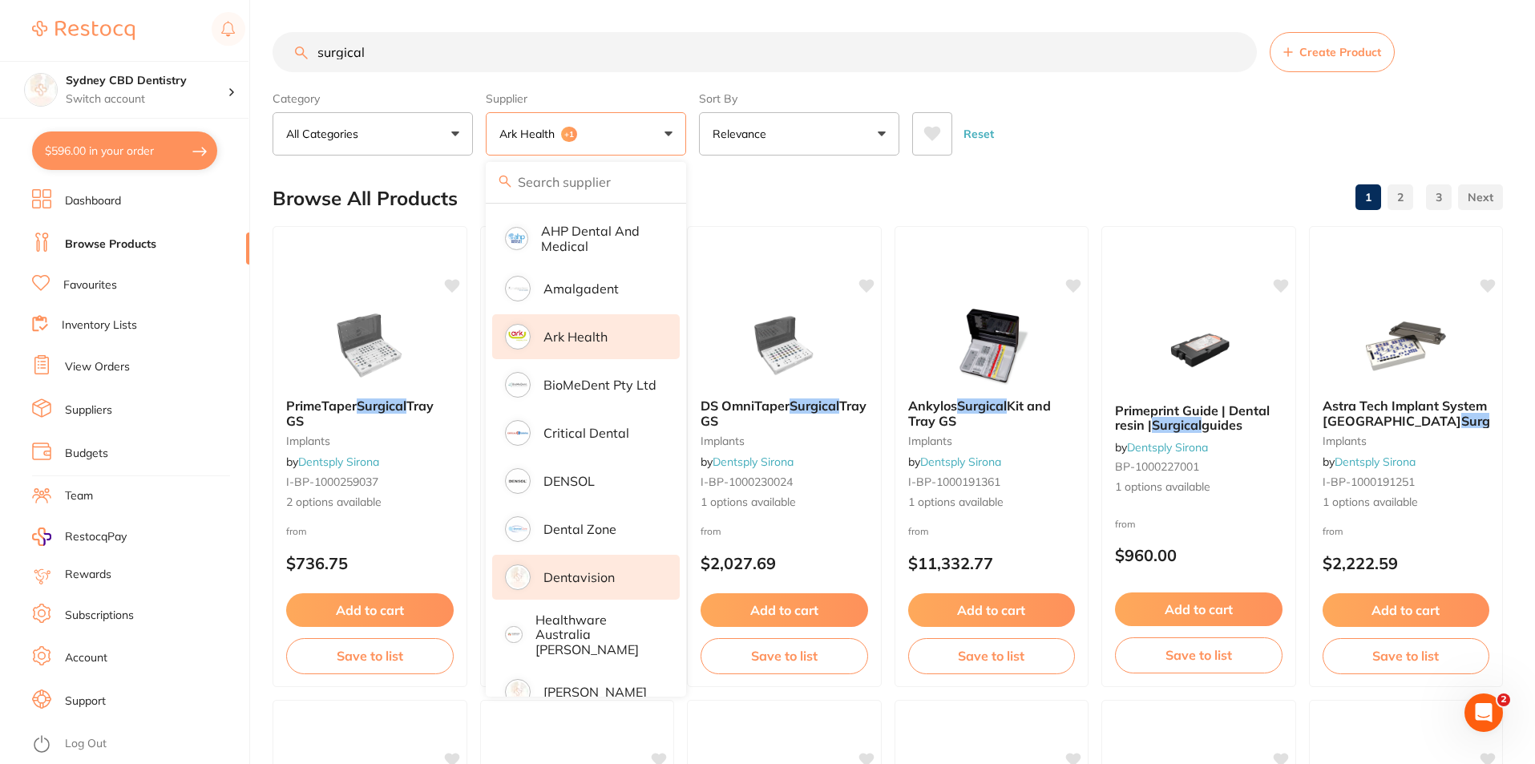
scroll to position [160, 0]
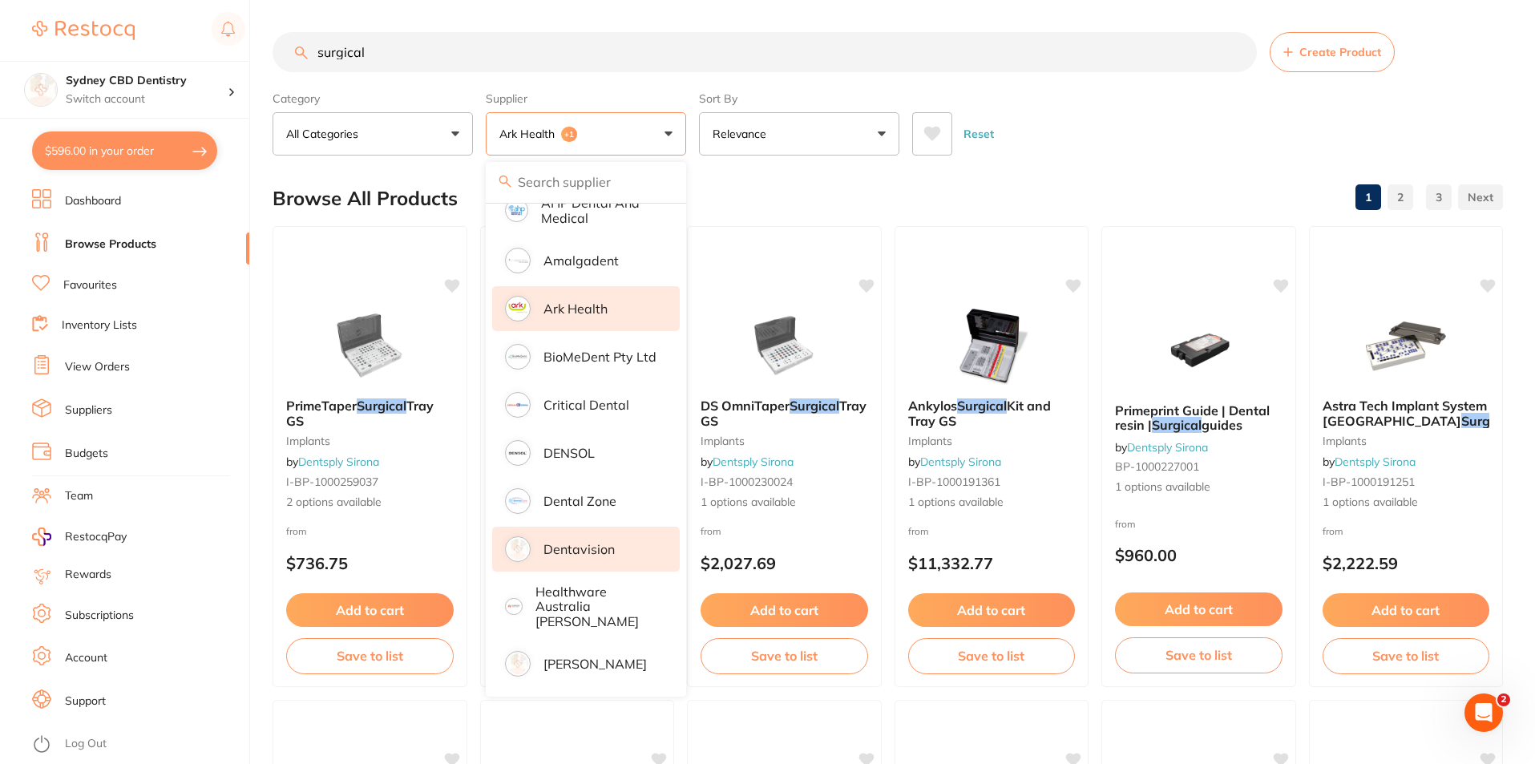
click at [602, 561] on li "Dentavision" at bounding box center [586, 549] width 188 height 45
click at [611, 593] on p "Healthware Australia [PERSON_NAME]" at bounding box center [596, 606] width 123 height 44
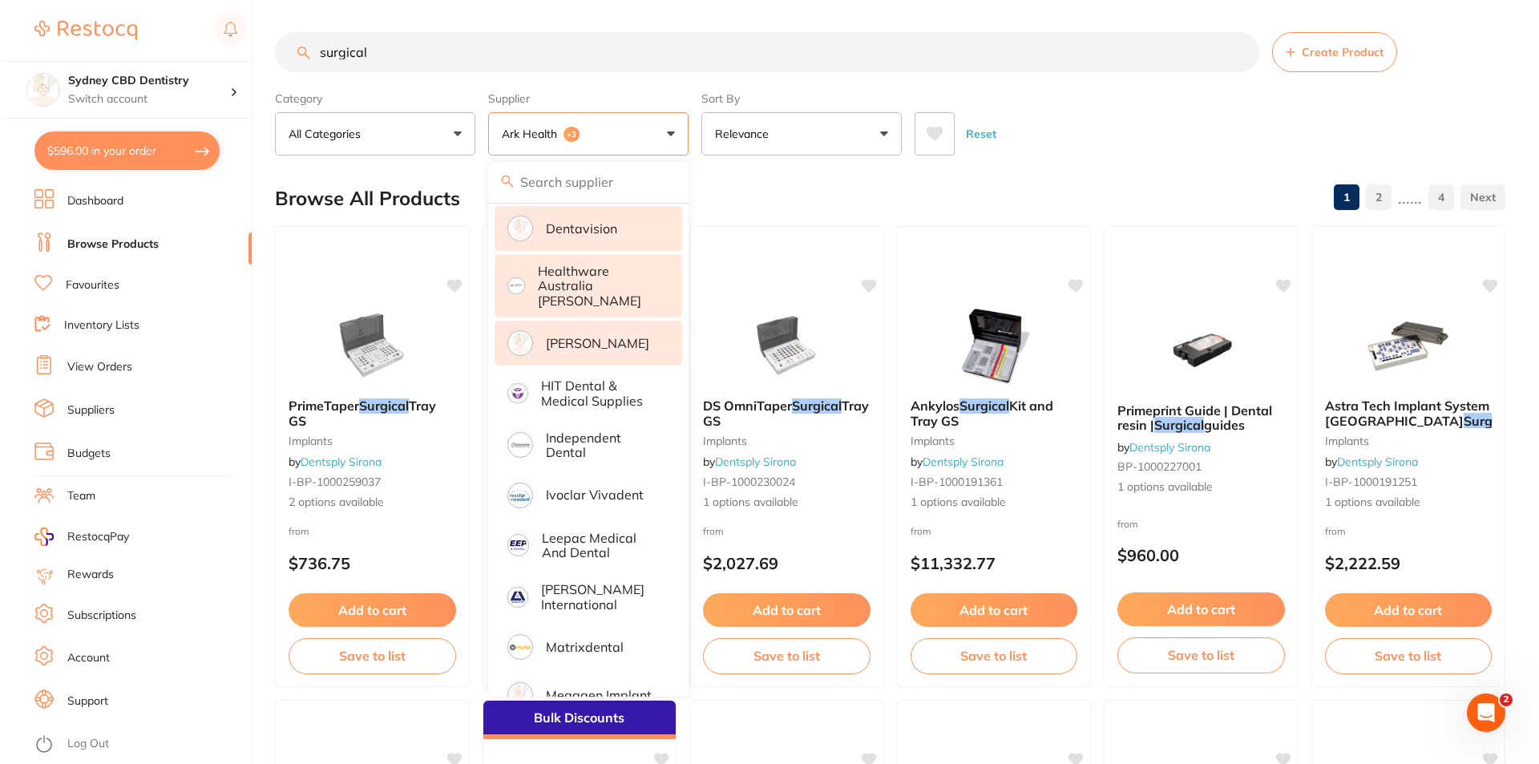
scroll to position [0, 0]
click at [572, 337] on p "[PERSON_NAME]" at bounding box center [594, 343] width 103 height 14
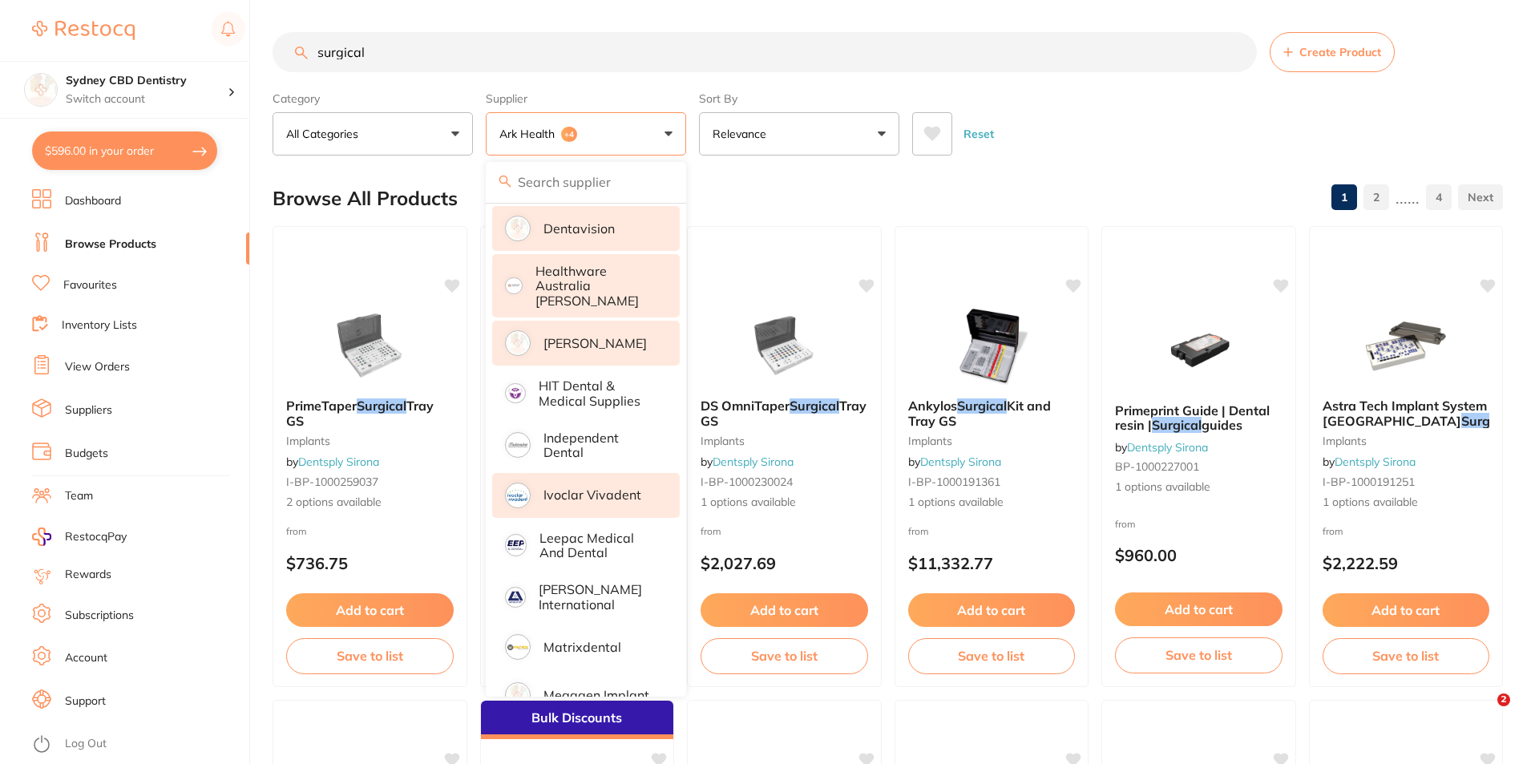
click at [618, 488] on p "Ivoclar Vivadent" at bounding box center [592, 494] width 98 height 14
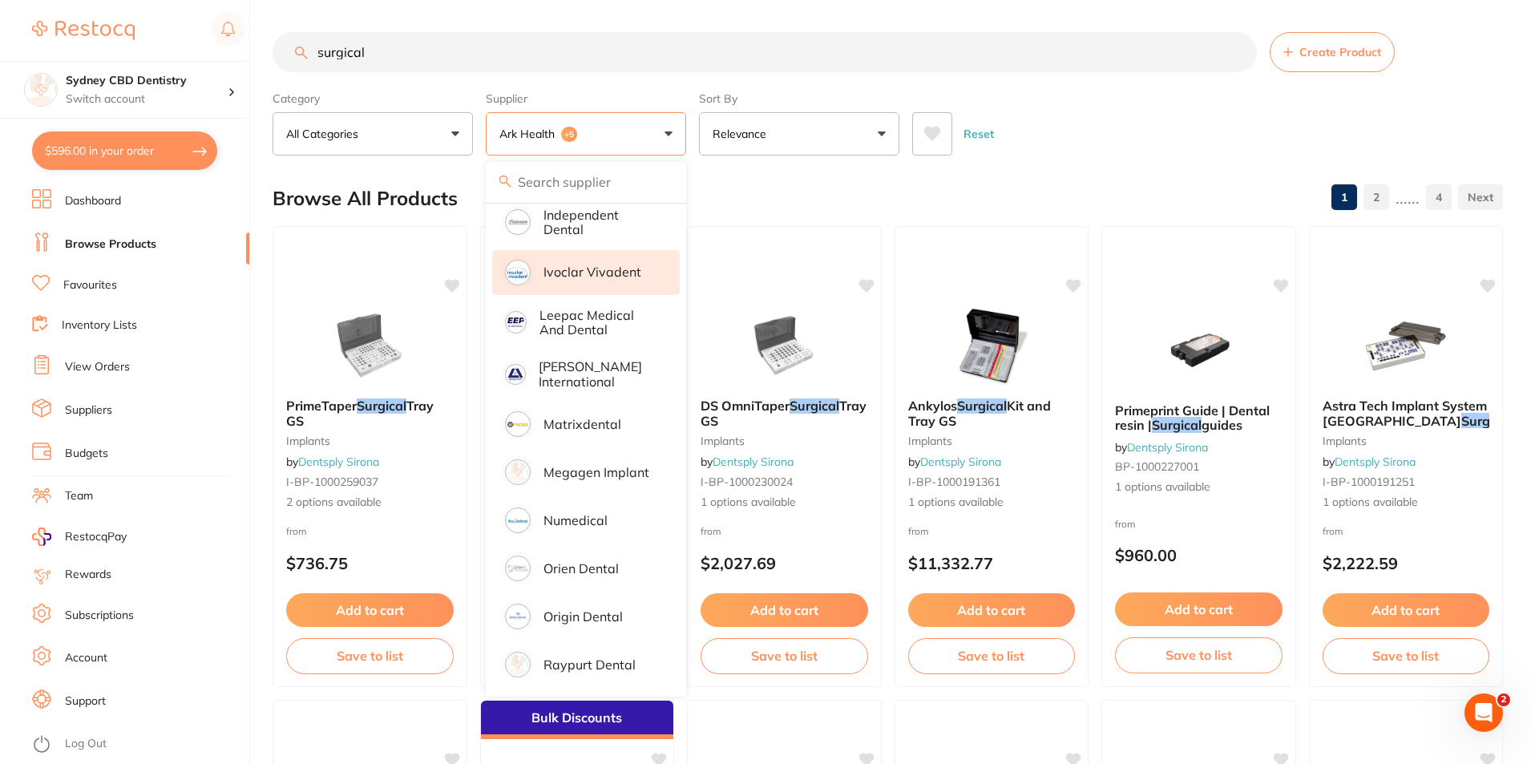
scroll to position [802, 0]
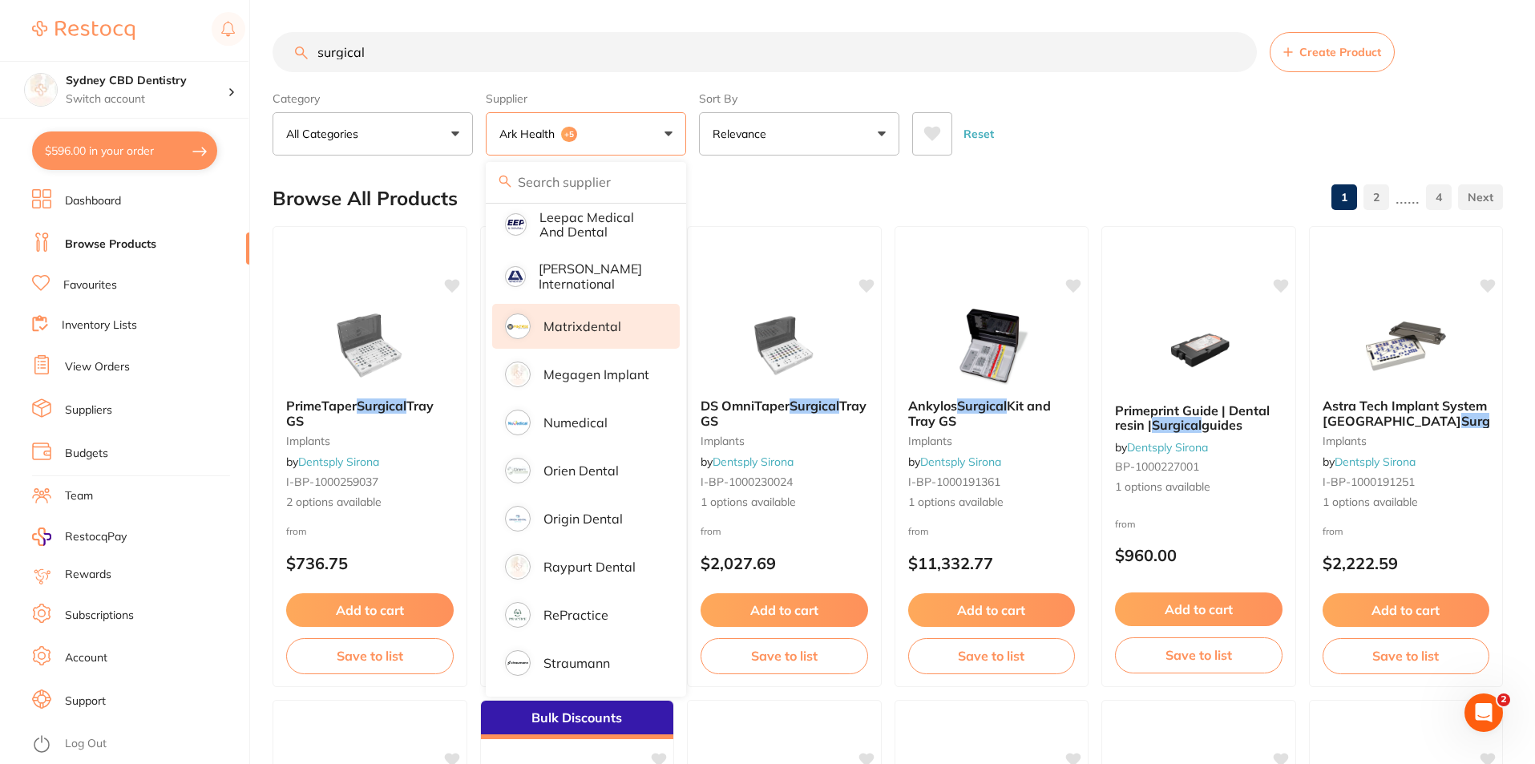
click at [593, 319] on p "Matrixdental" at bounding box center [582, 326] width 78 height 14
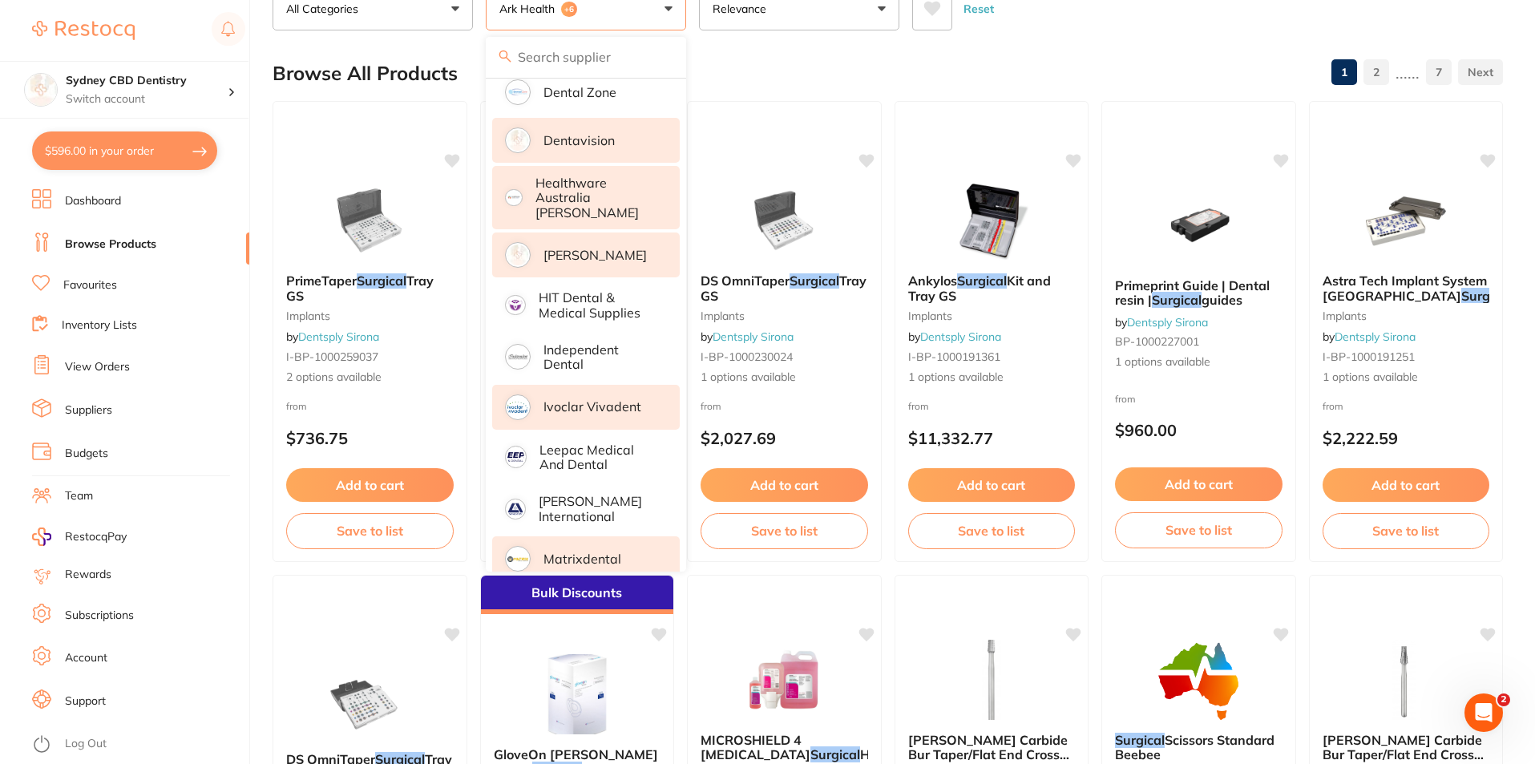
scroll to position [0, 0]
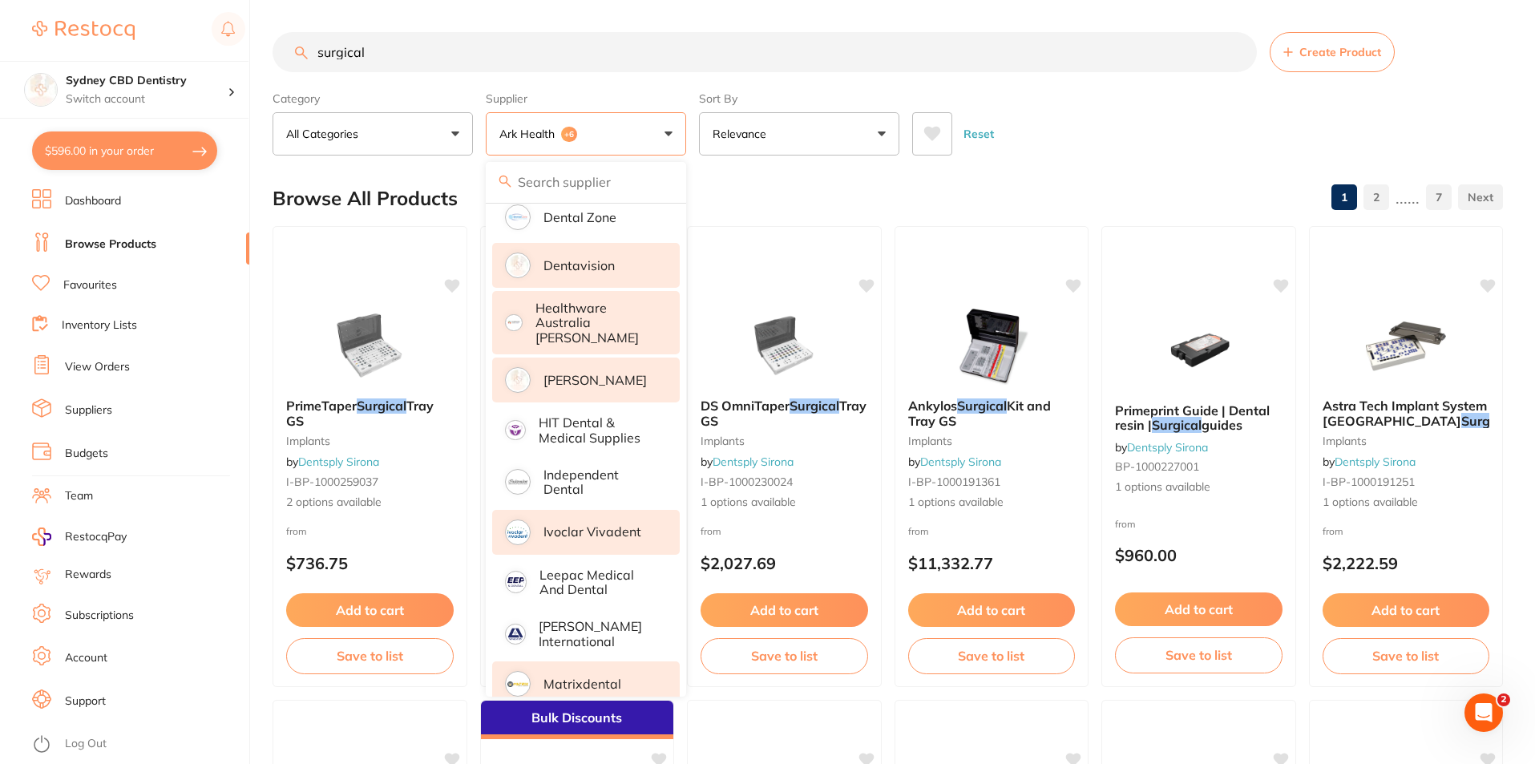
click at [1217, 89] on div "Category All Categories All Categories burs disposables Disposables endodontics…" at bounding box center [888, 120] width 1230 height 71
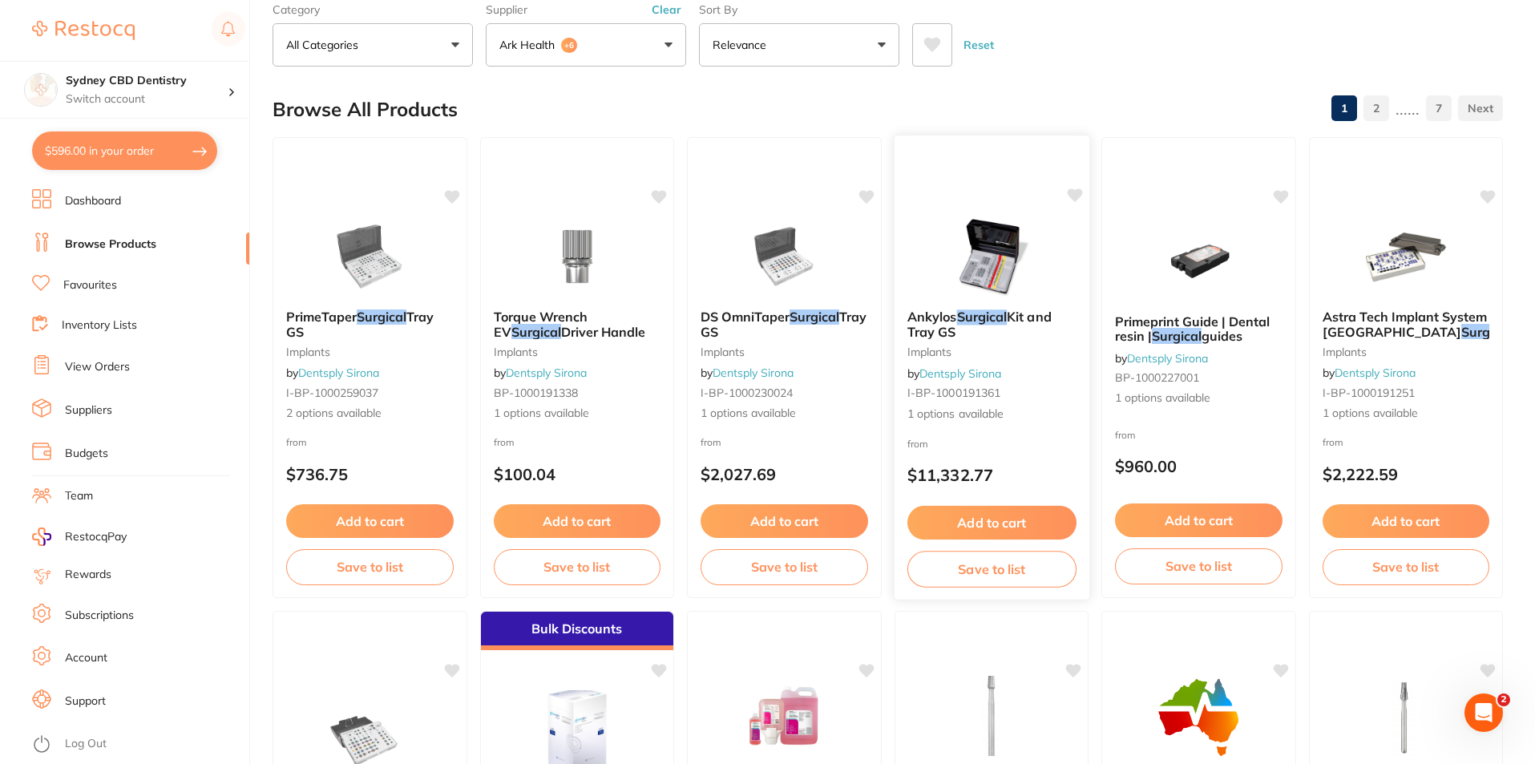
scroll to position [481, 0]
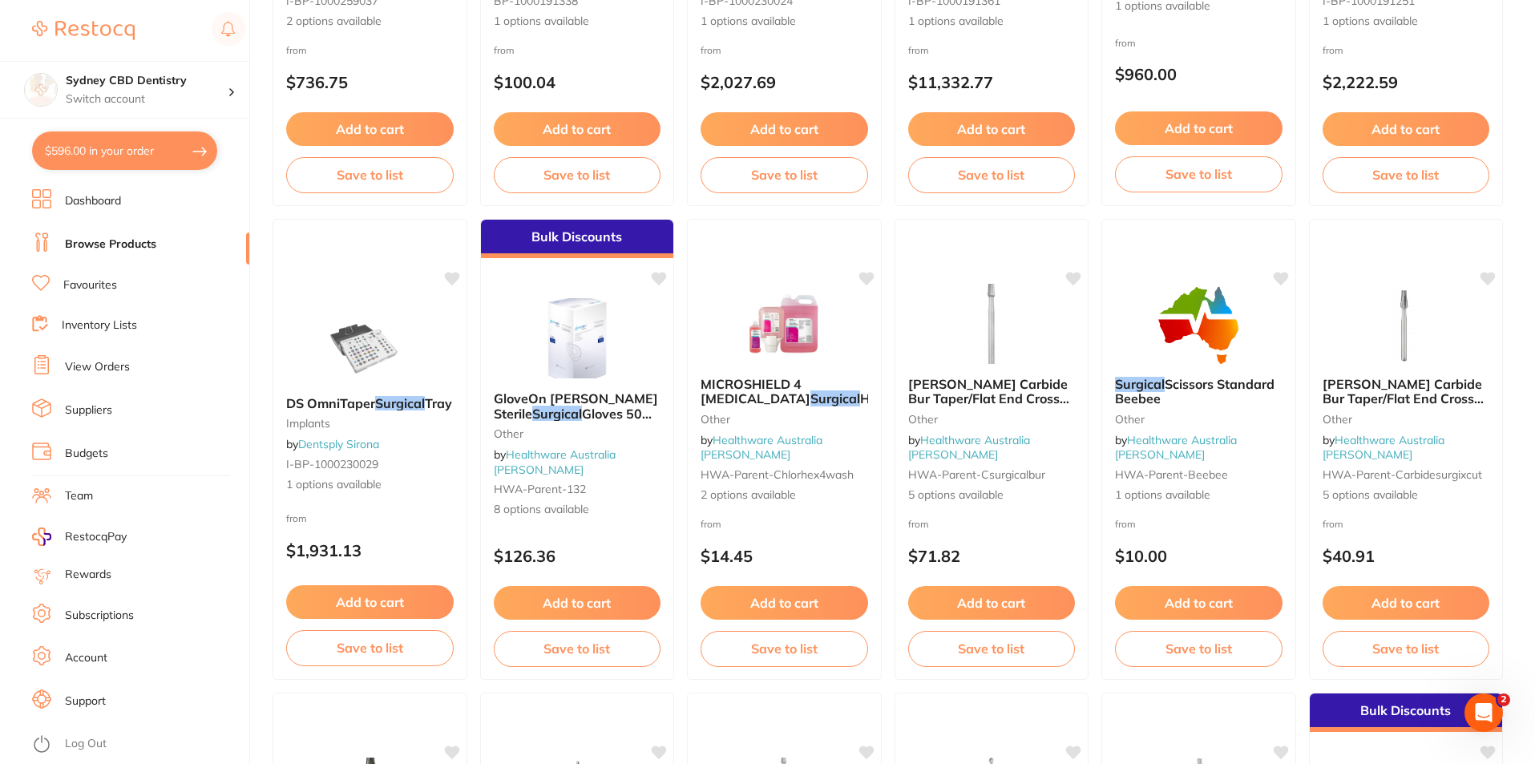
click at [791, 604] on button "Add to cart" at bounding box center [785, 603] width 168 height 34
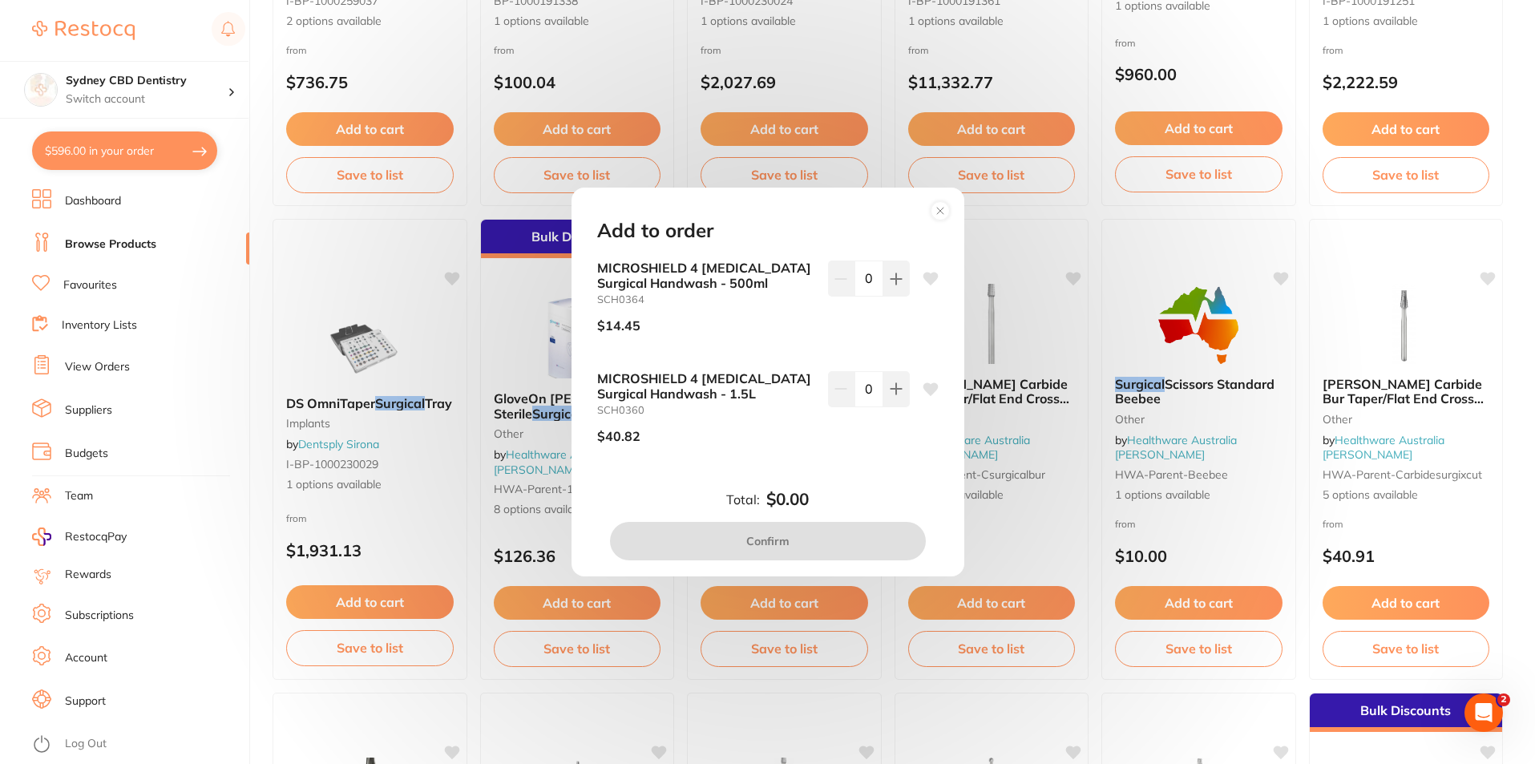
scroll to position [0, 0]
click at [896, 275] on icon at bounding box center [896, 279] width 13 height 13
type input "1"
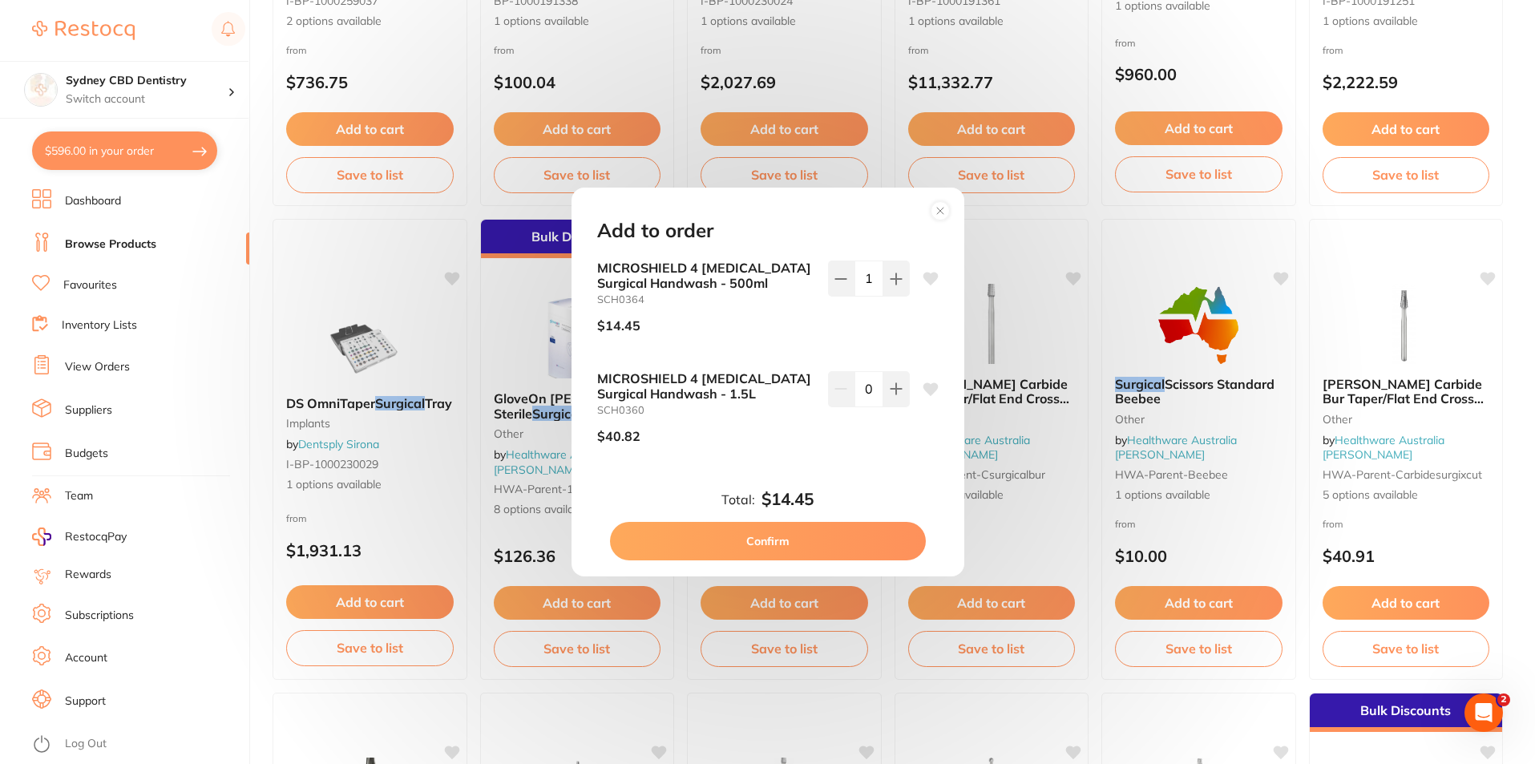
click at [794, 542] on button "Confirm" at bounding box center [768, 541] width 316 height 38
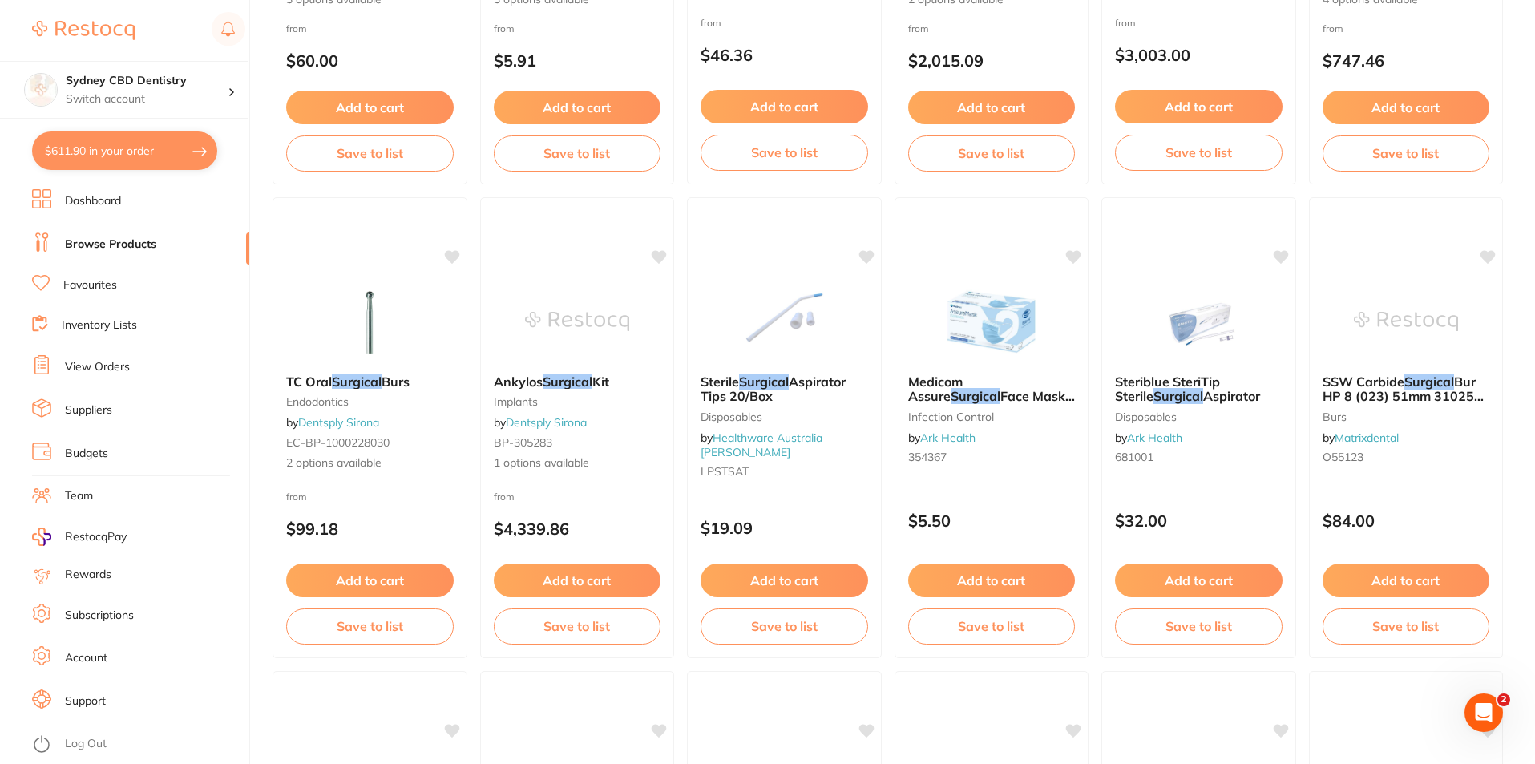
click at [991, 396] on span "Face Mask Earloop Level 2" at bounding box center [991, 403] width 167 height 30
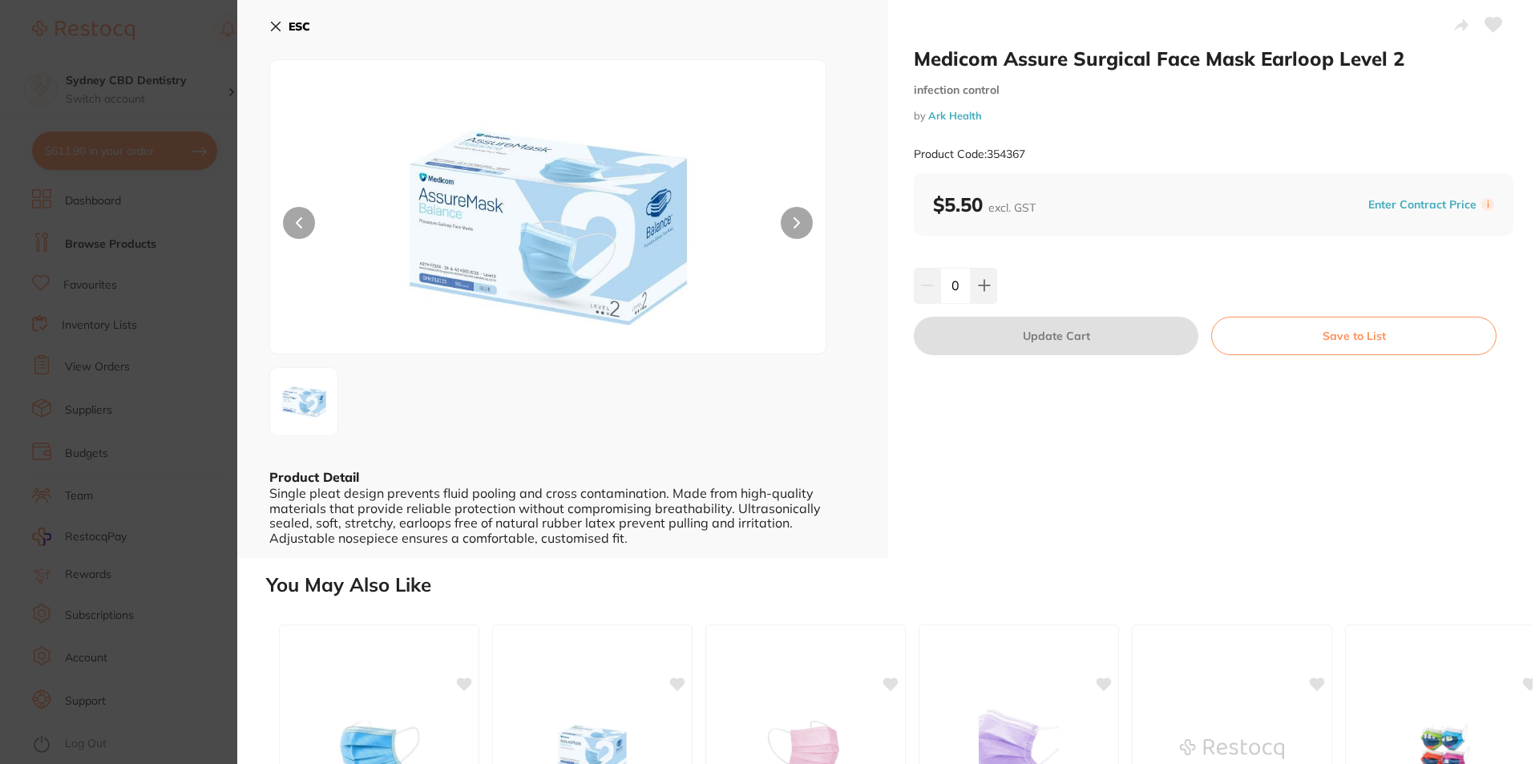
click at [271, 29] on icon at bounding box center [275, 26] width 13 height 13
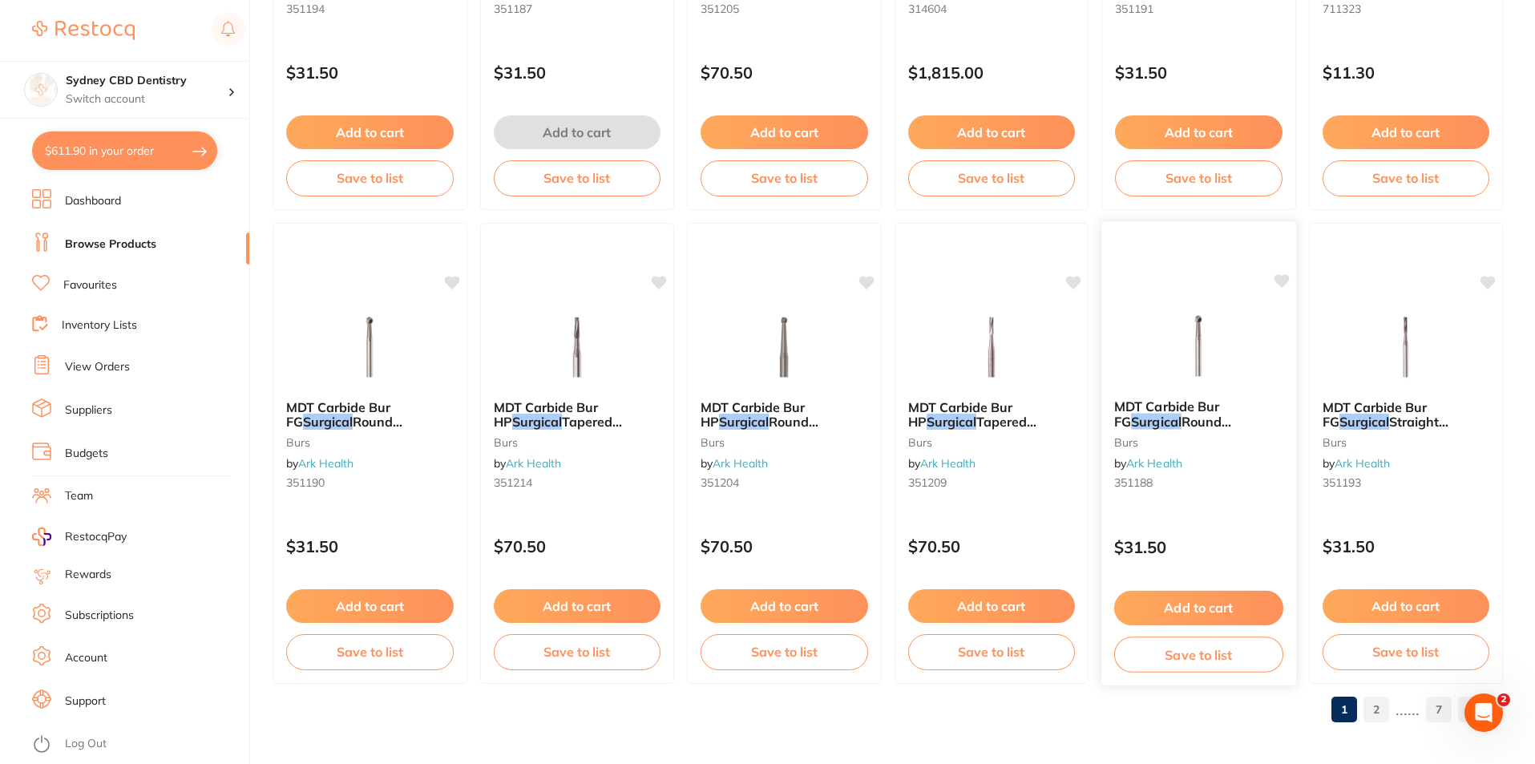
scroll to position [3796, 0]
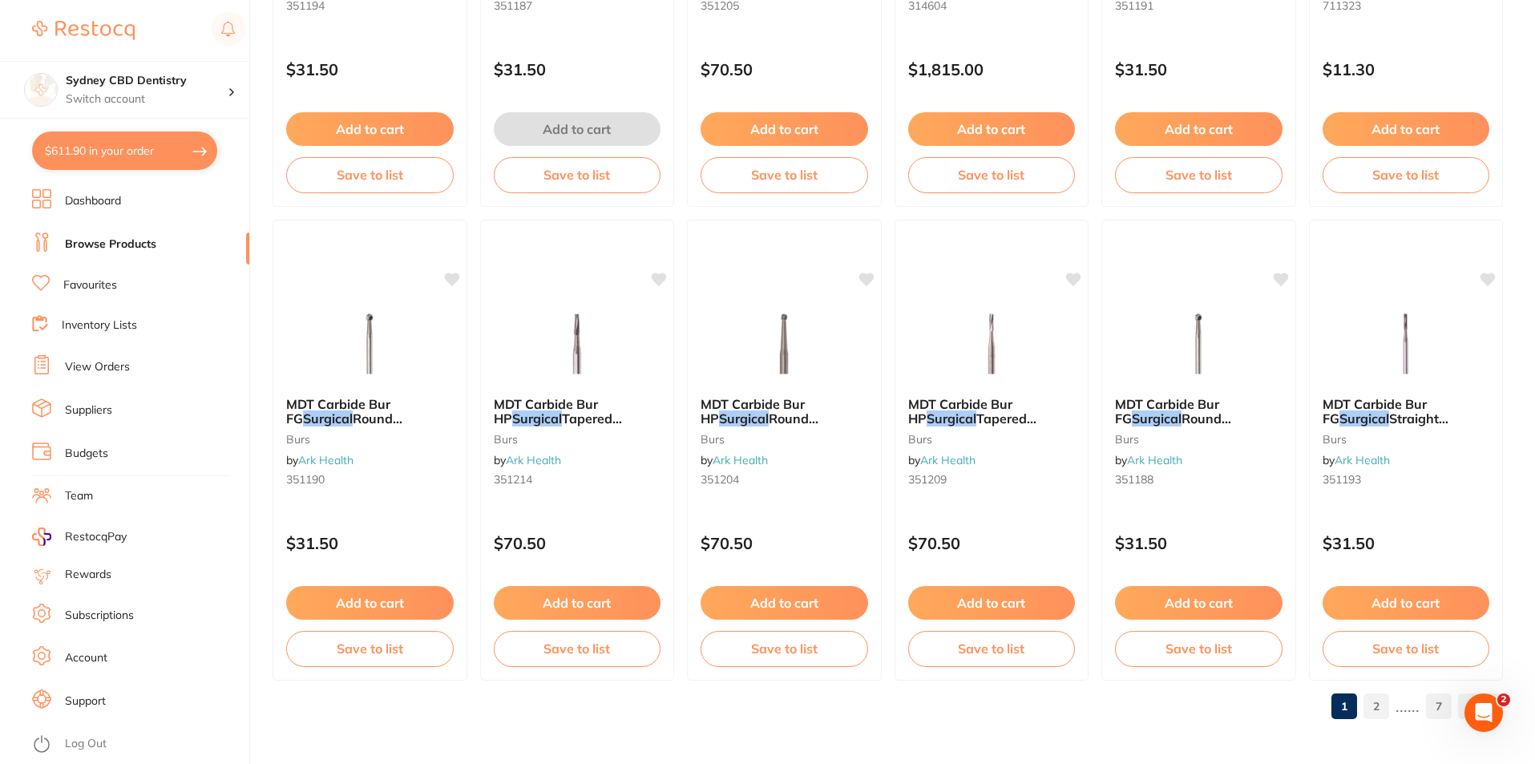
click at [1375, 711] on link "2" at bounding box center [1376, 706] width 26 height 32
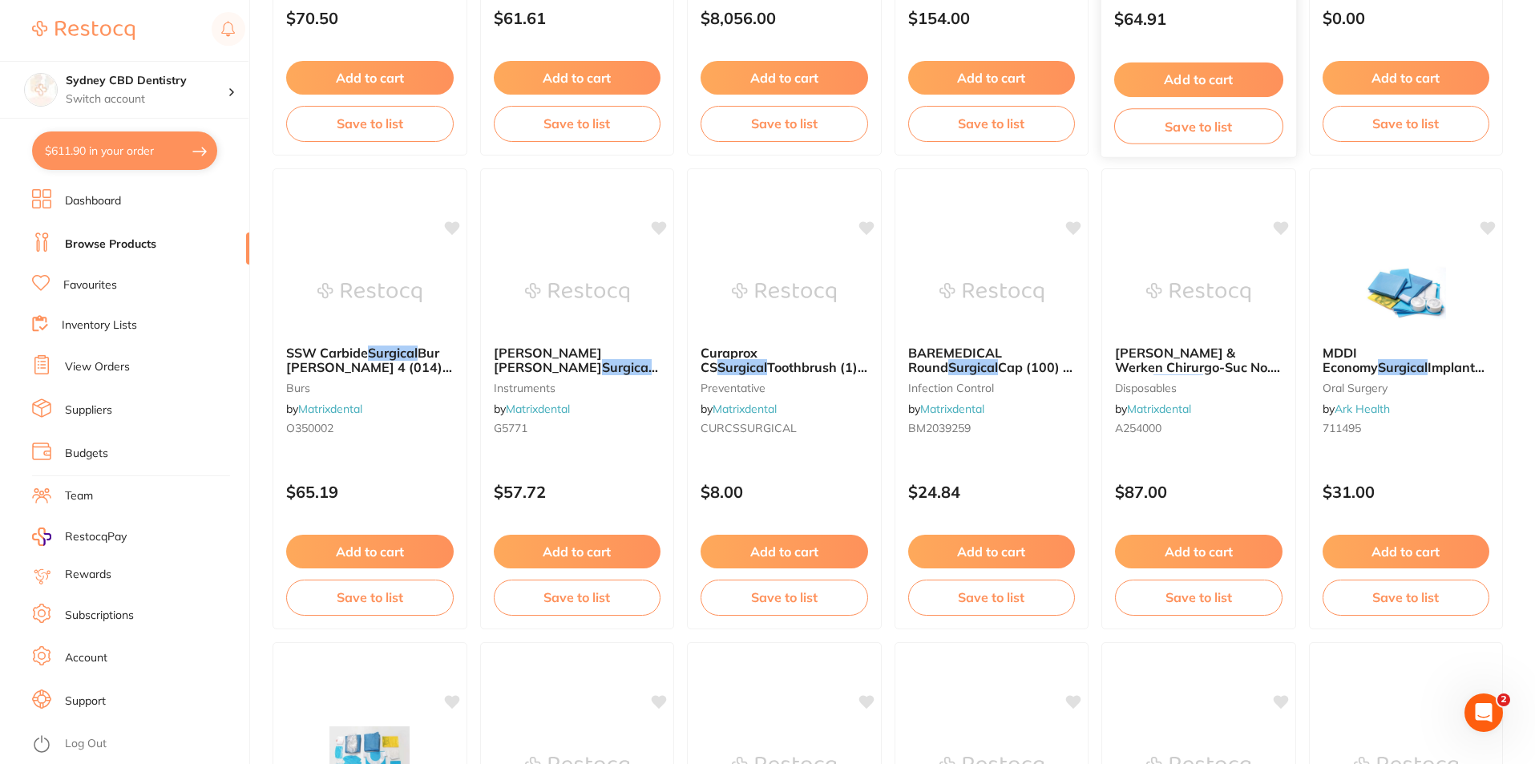
scroll to position [561, 0]
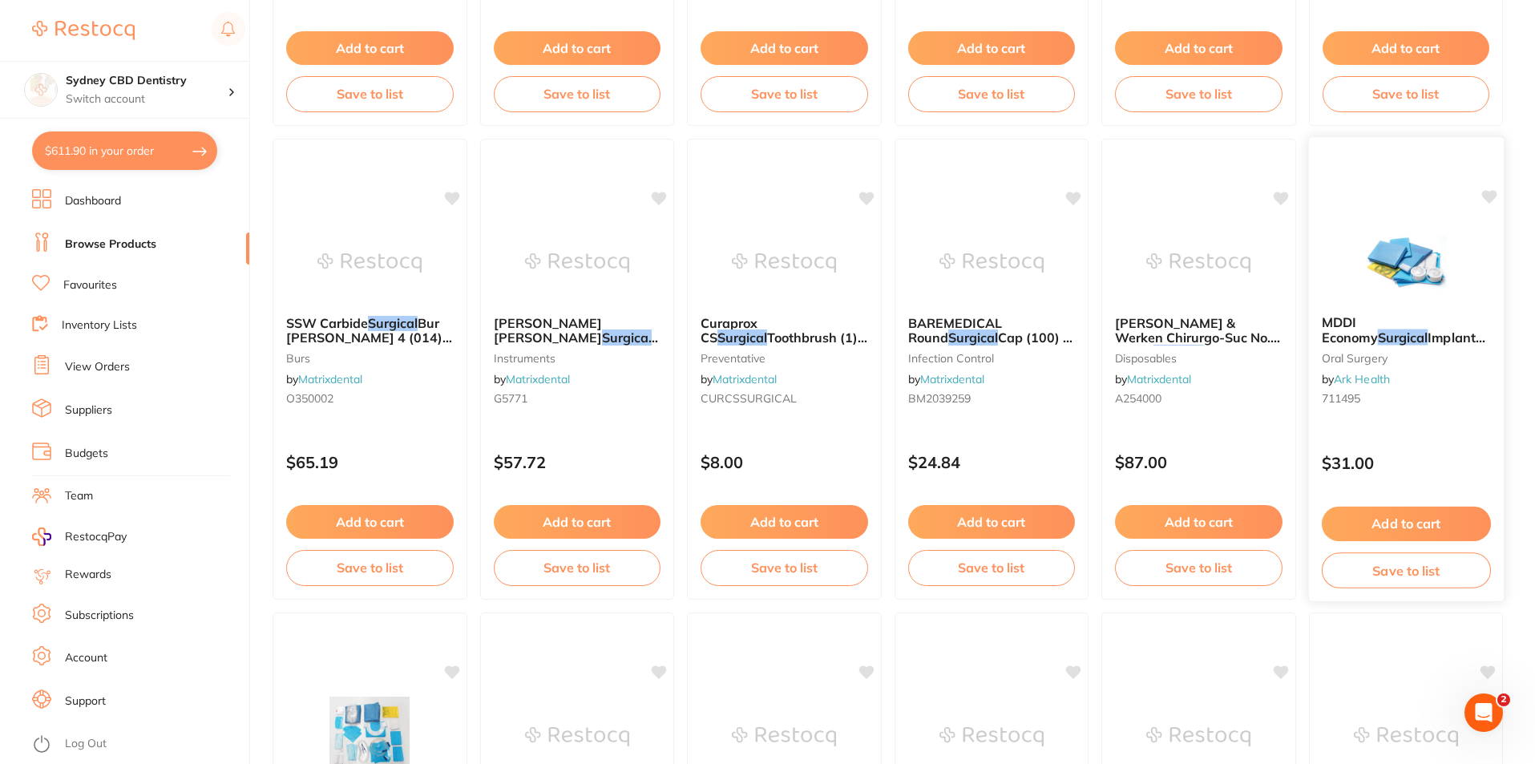
click at [1407, 259] on img at bounding box center [1405, 261] width 105 height 81
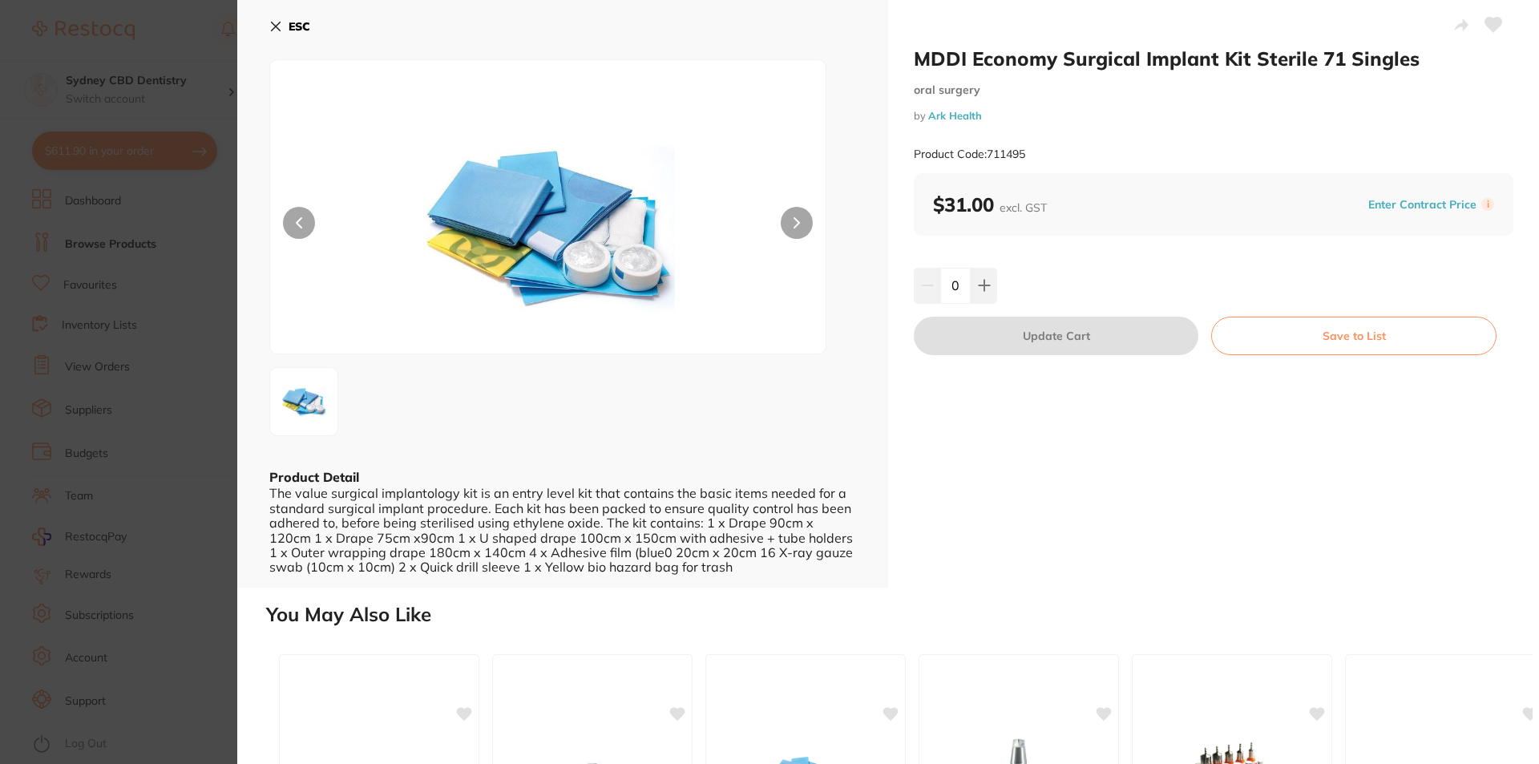
click at [274, 36] on button "ESC" at bounding box center [289, 26] width 41 height 27
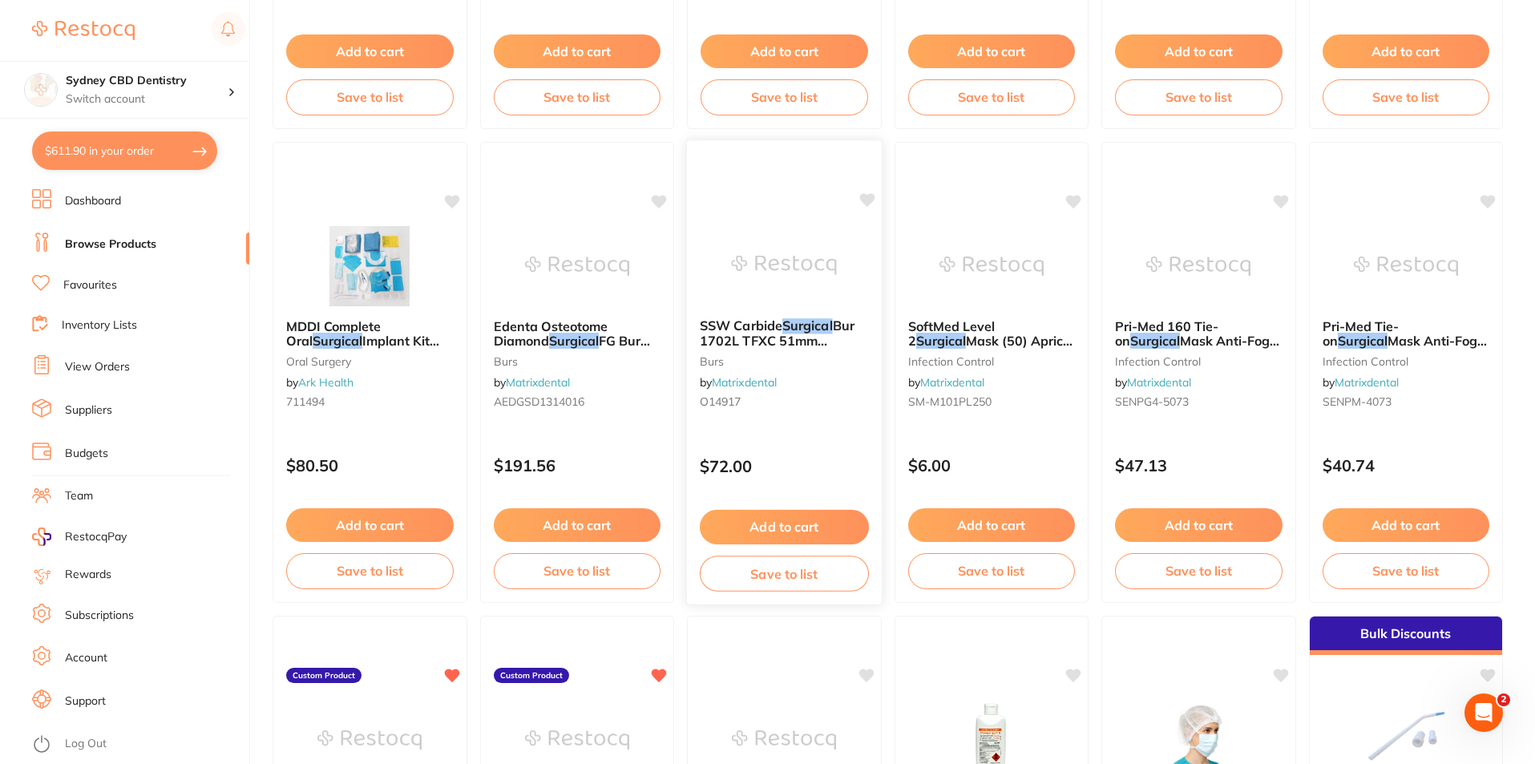
scroll to position [1042, 0]
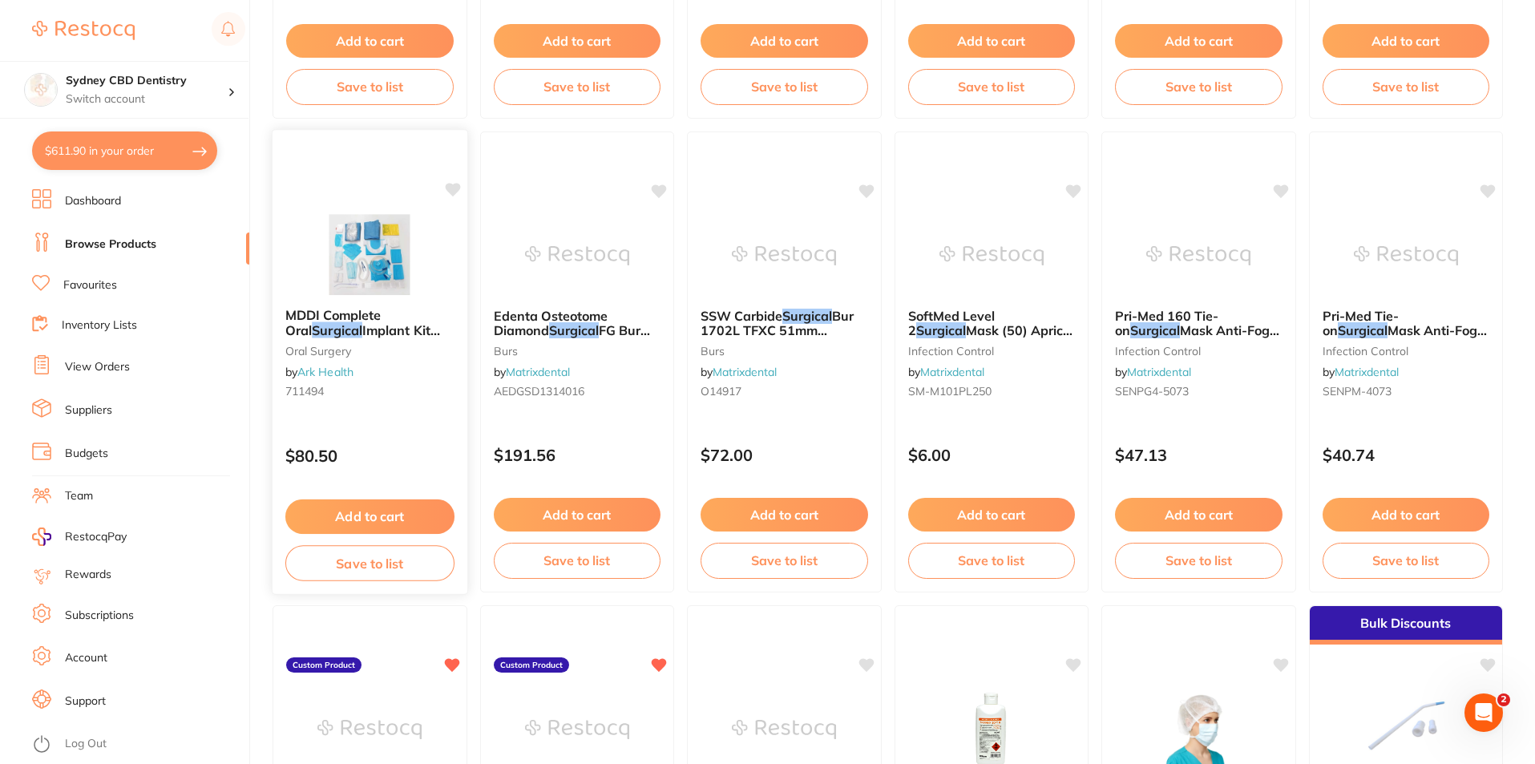
click at [400, 253] on img at bounding box center [369, 254] width 105 height 81
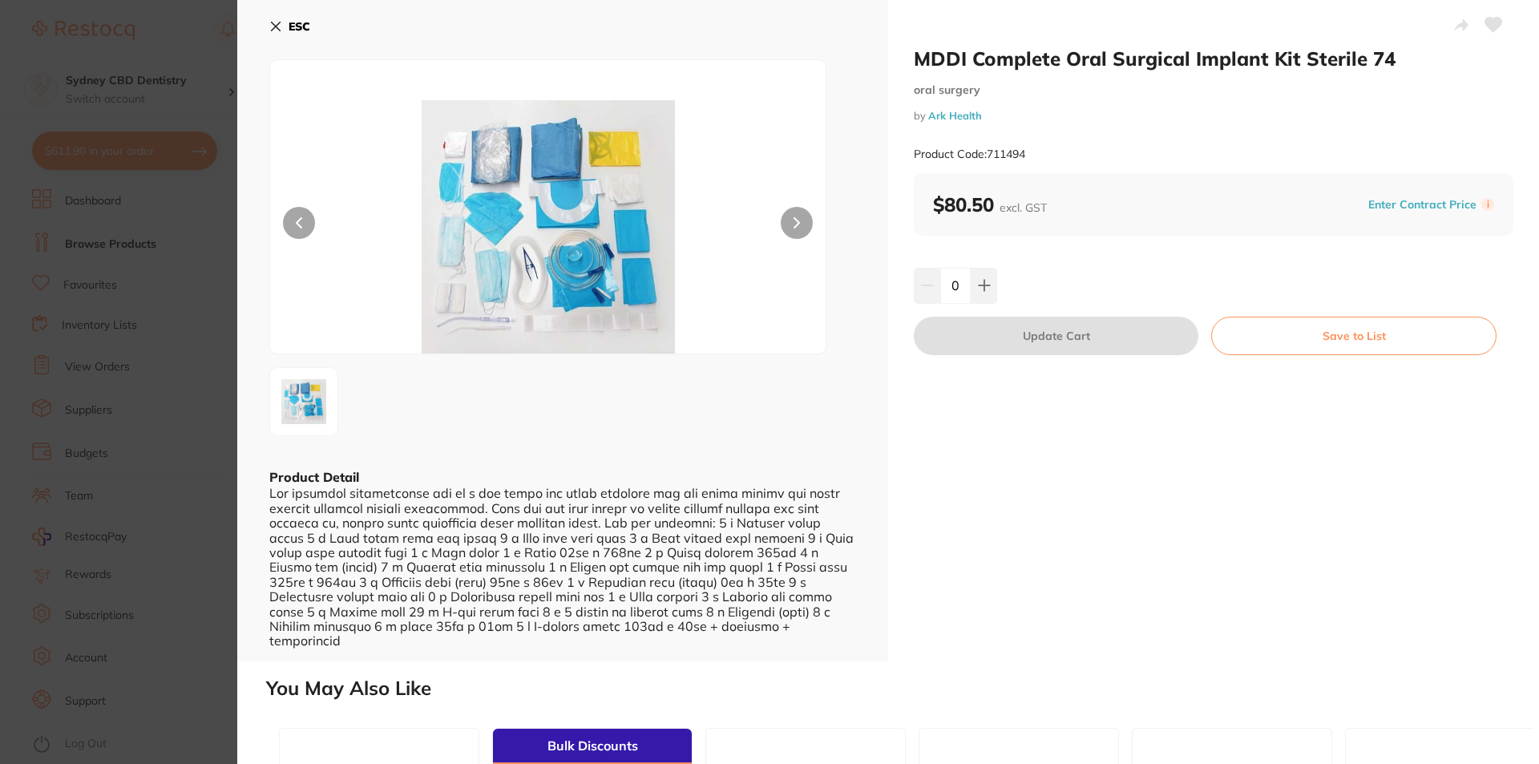
click at [281, 25] on icon at bounding box center [275, 26] width 13 height 13
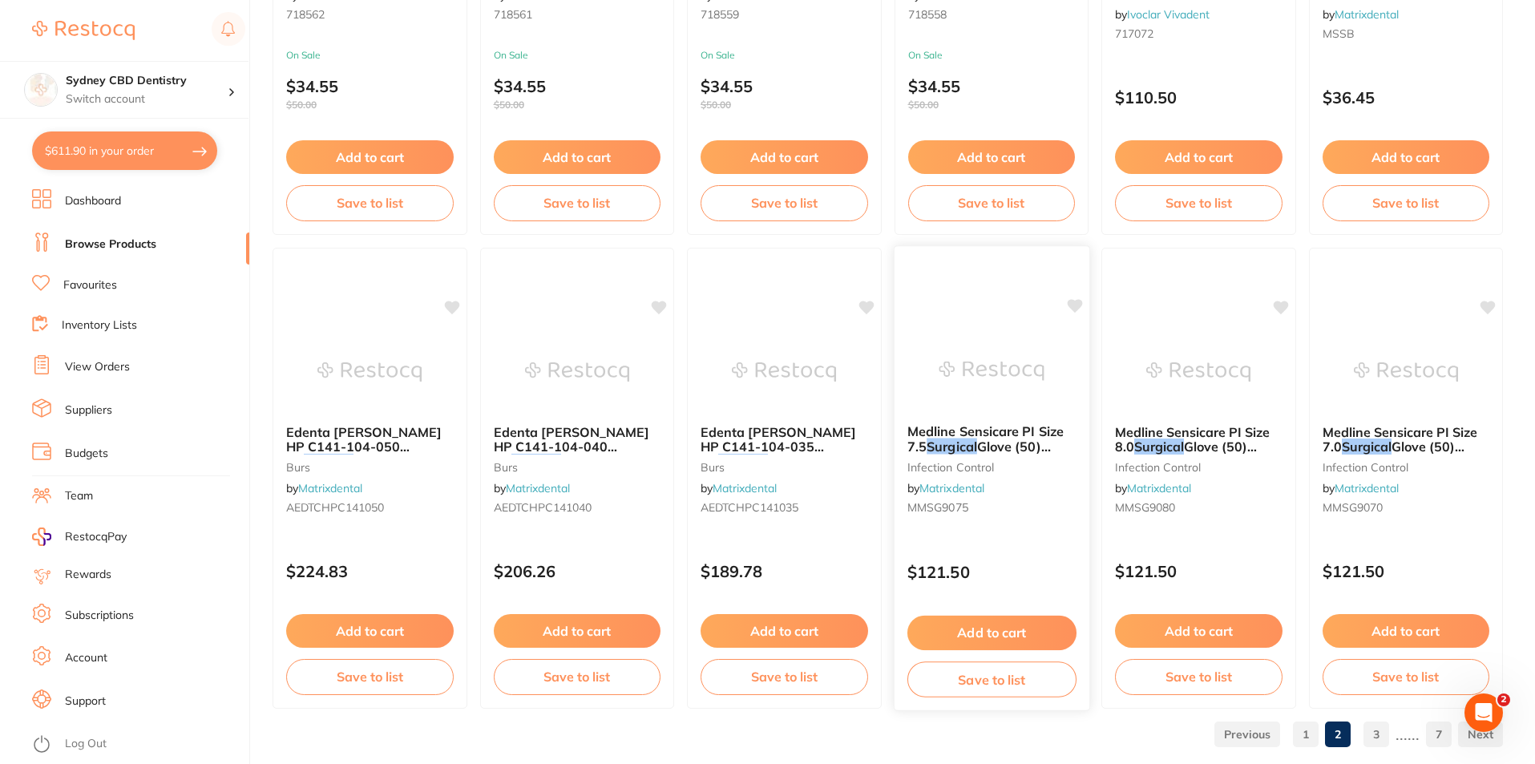
scroll to position [3796, 0]
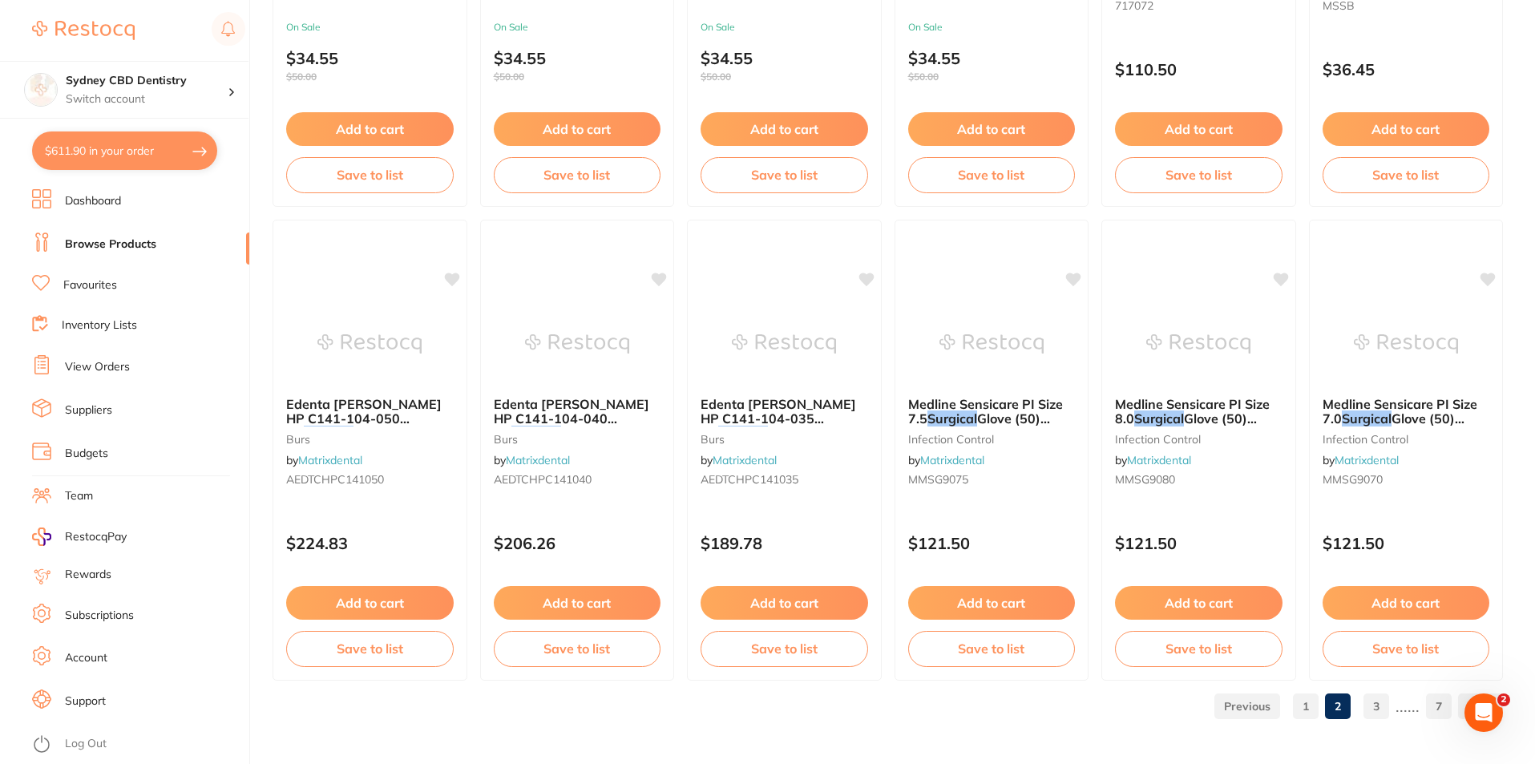
click at [1377, 712] on link "3" at bounding box center [1376, 706] width 26 height 32
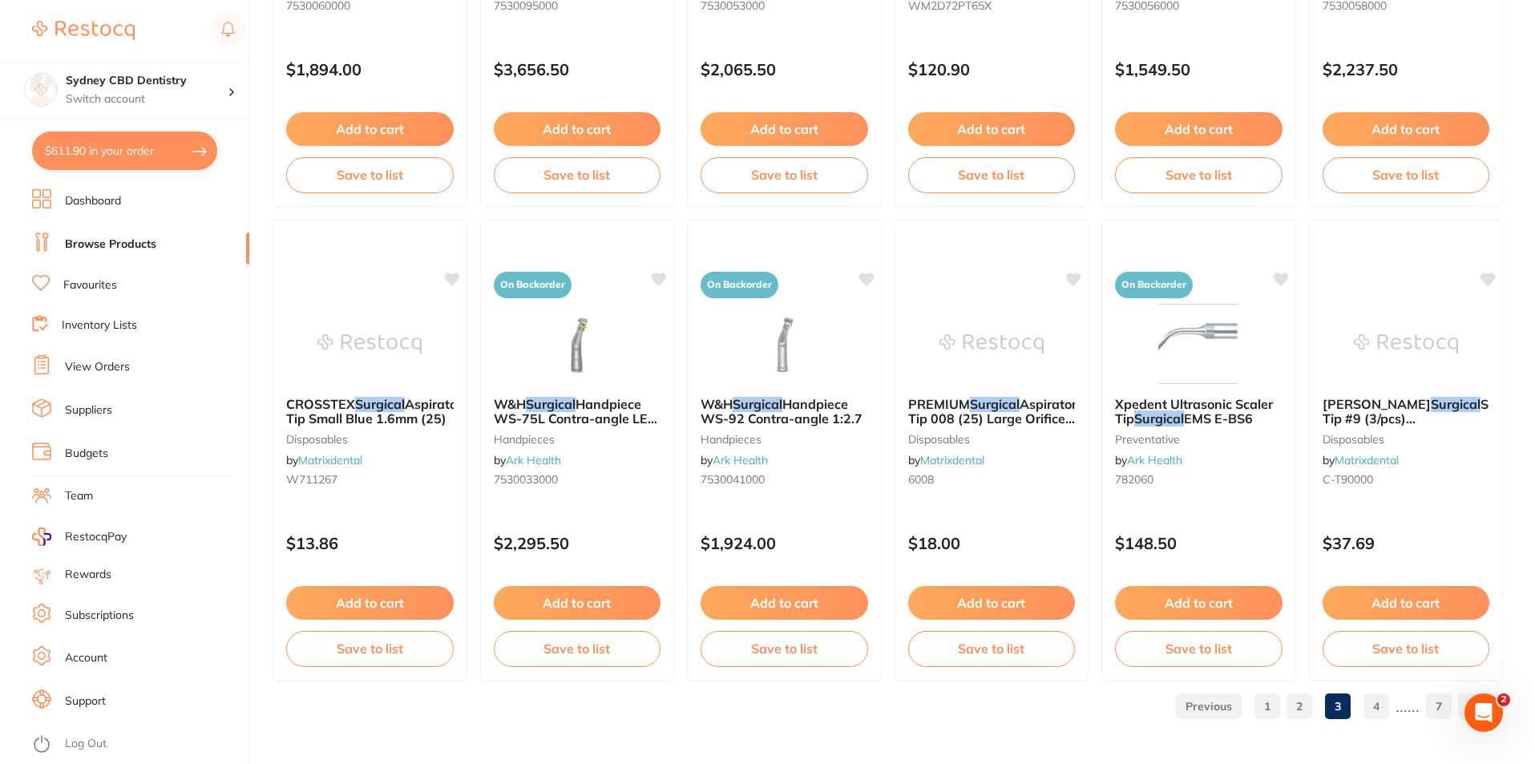
click at [1376, 702] on link "4" at bounding box center [1376, 706] width 26 height 32
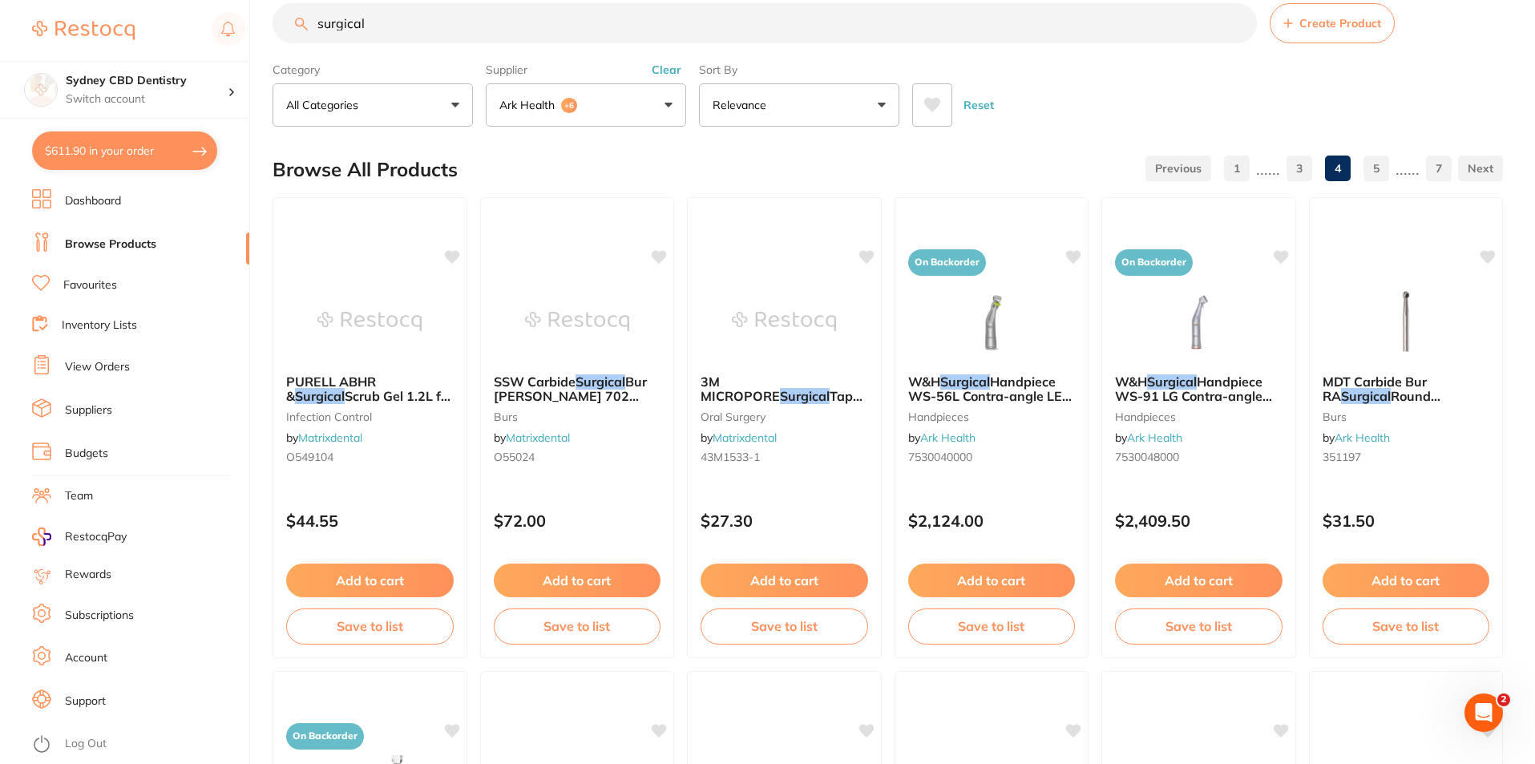
scroll to position [0, 0]
